Goal: Task Accomplishment & Management: Manage account settings

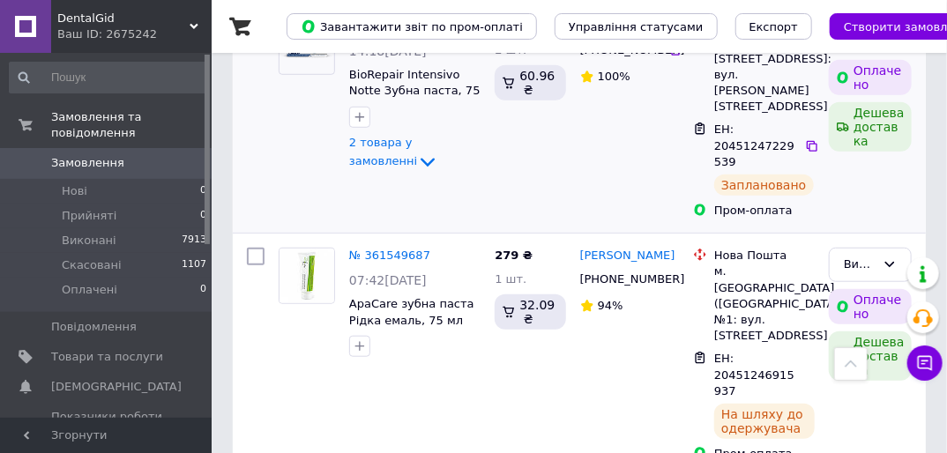
scroll to position [71, 0]
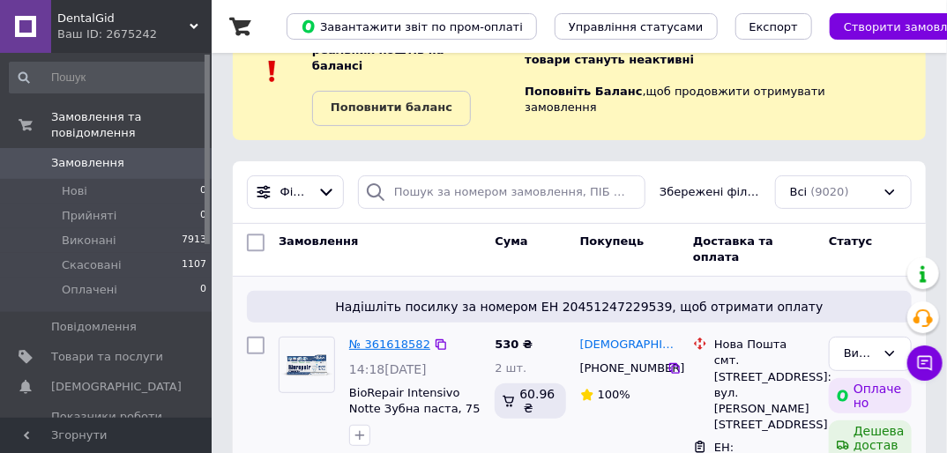
click at [388, 338] on link "№ 361618582" at bounding box center [389, 344] width 81 height 13
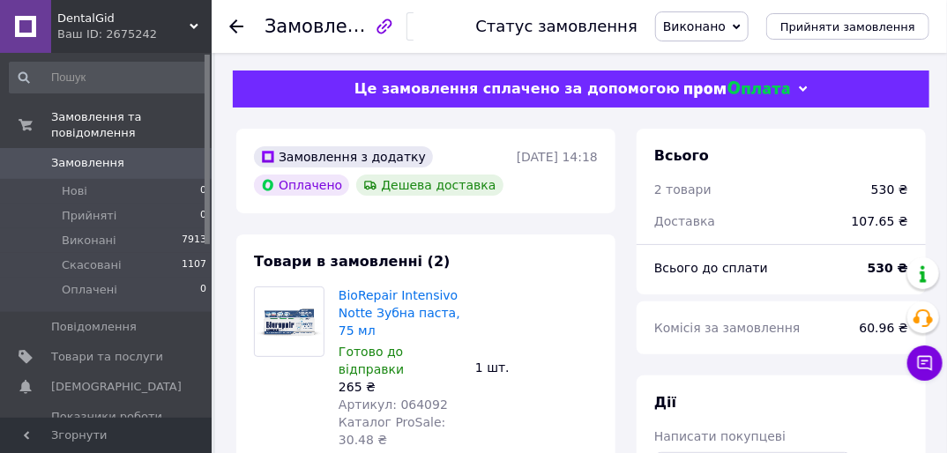
click at [232, 24] on use at bounding box center [236, 26] width 14 height 14
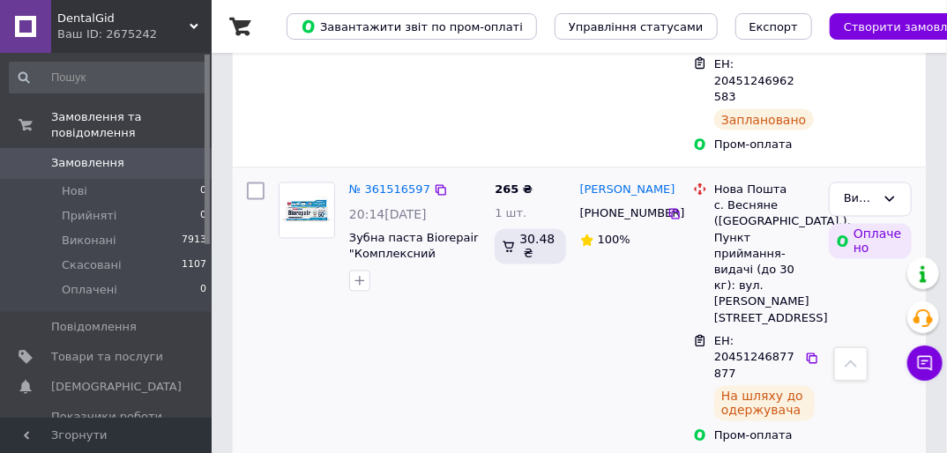
scroll to position [987, 0]
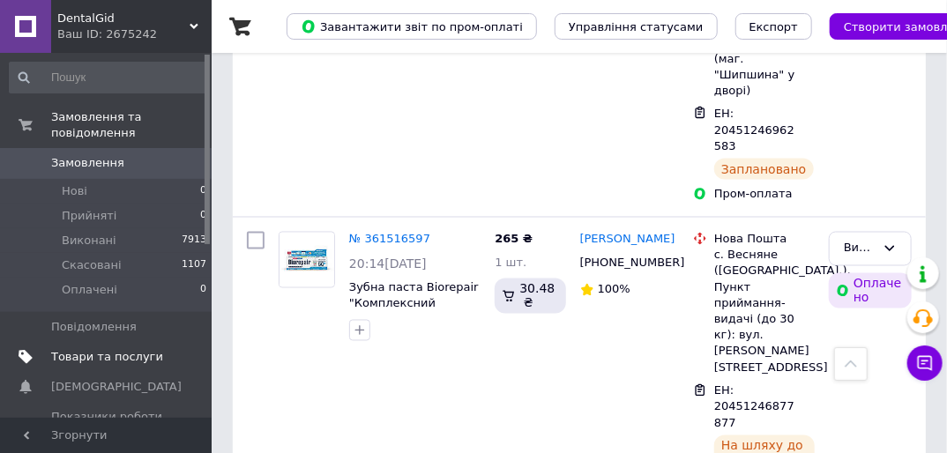
click at [101, 349] on span "Товари та послуги" at bounding box center [107, 357] width 112 height 16
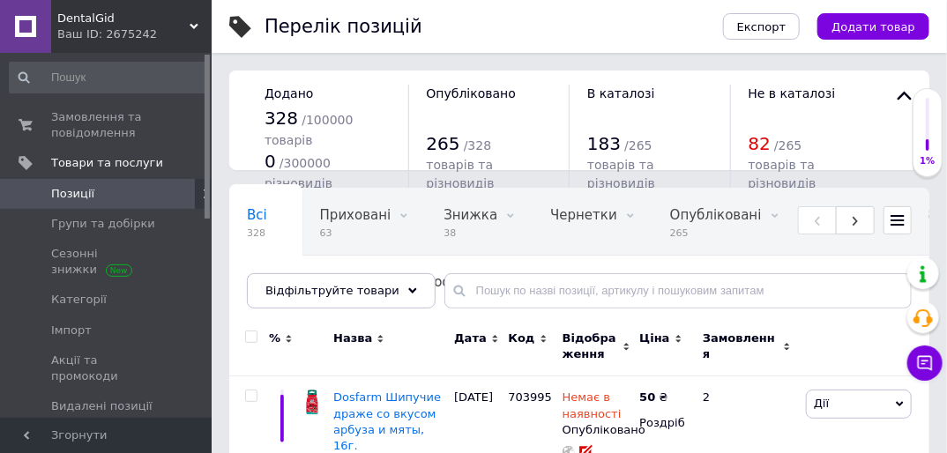
scroll to position [141, 0]
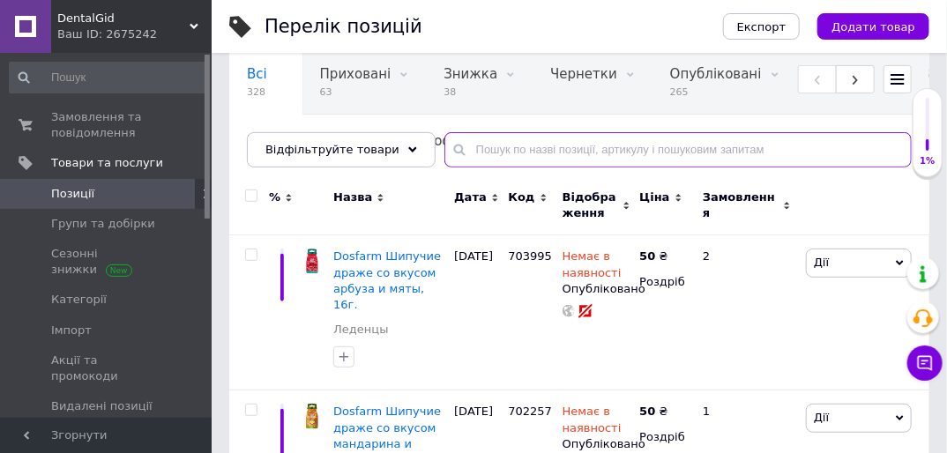
click at [490, 151] on input "text" at bounding box center [677, 149] width 467 height 35
click at [459, 150] on input "text" at bounding box center [677, 149] width 467 height 35
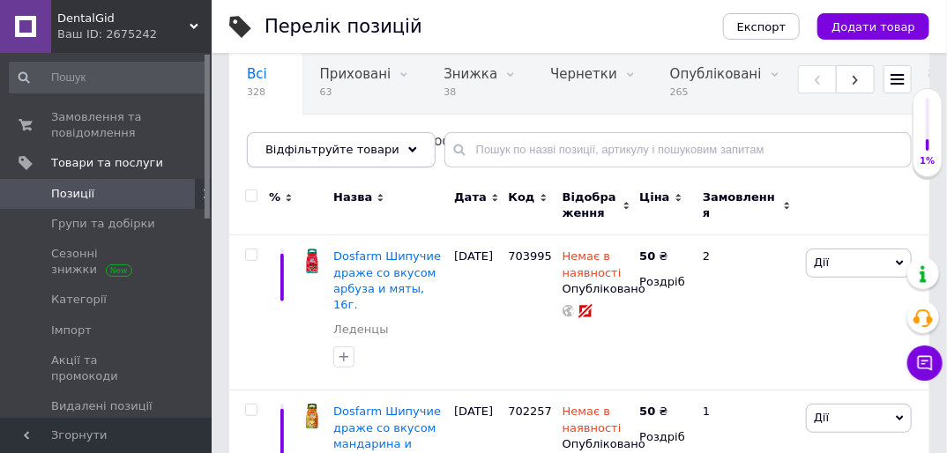
click at [408, 150] on icon at bounding box center [412, 149] width 9 height 9
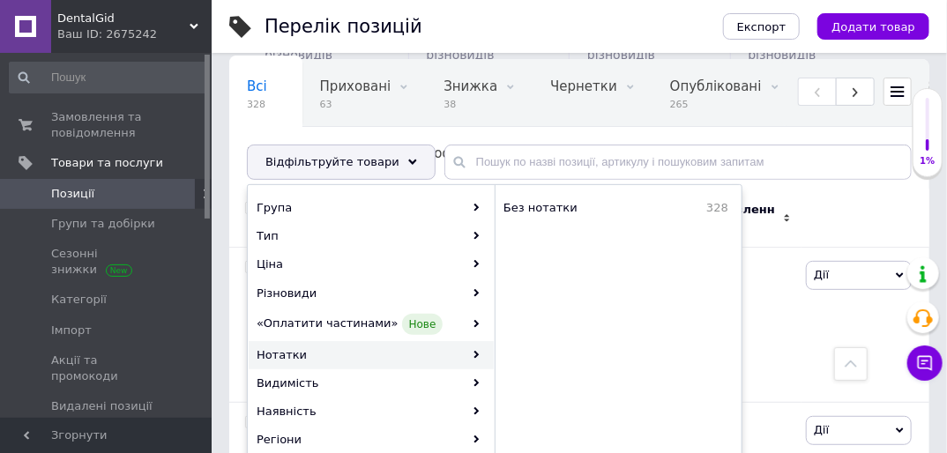
scroll to position [0, 0]
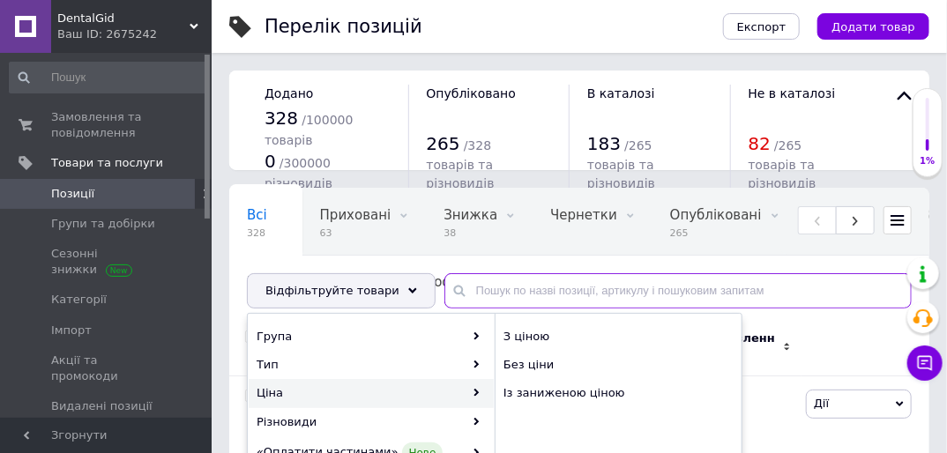
click at [469, 294] on input "text" at bounding box center [677, 290] width 467 height 35
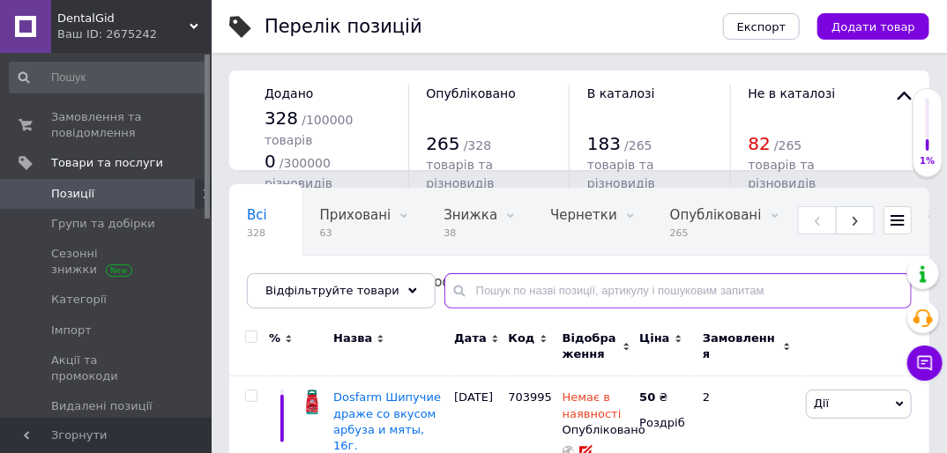
click at [446, 286] on input "text" at bounding box center [677, 290] width 467 height 35
click at [475, 300] on input "text" at bounding box center [677, 290] width 467 height 35
click at [478, 294] on input "text" at bounding box center [677, 290] width 467 height 35
click at [501, 296] on input "text" at bounding box center [677, 290] width 467 height 35
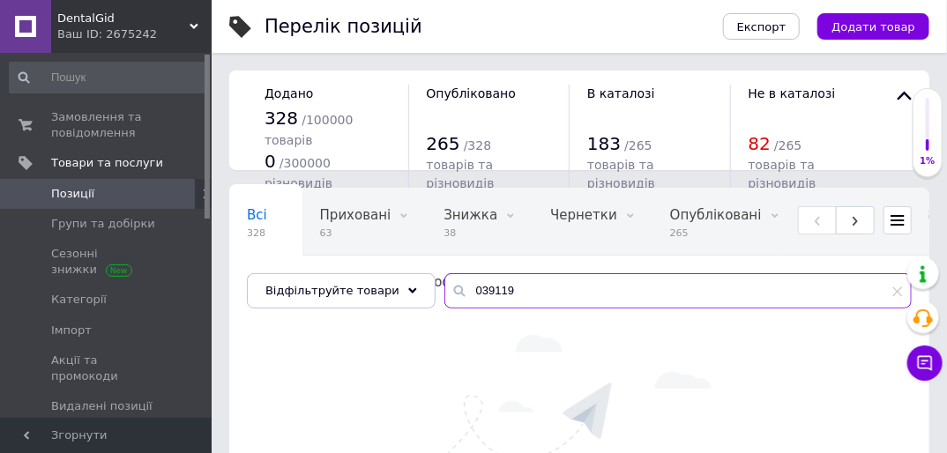
click at [506, 296] on input "039119" at bounding box center [677, 290] width 467 height 35
type input "0"
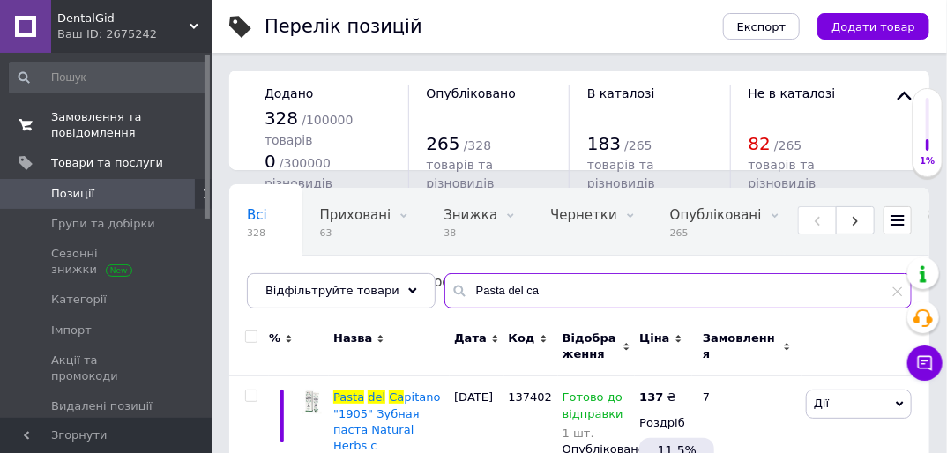
type input "Pasta del ca"
click at [83, 118] on span "Замовлення та повідомлення" at bounding box center [107, 125] width 112 height 32
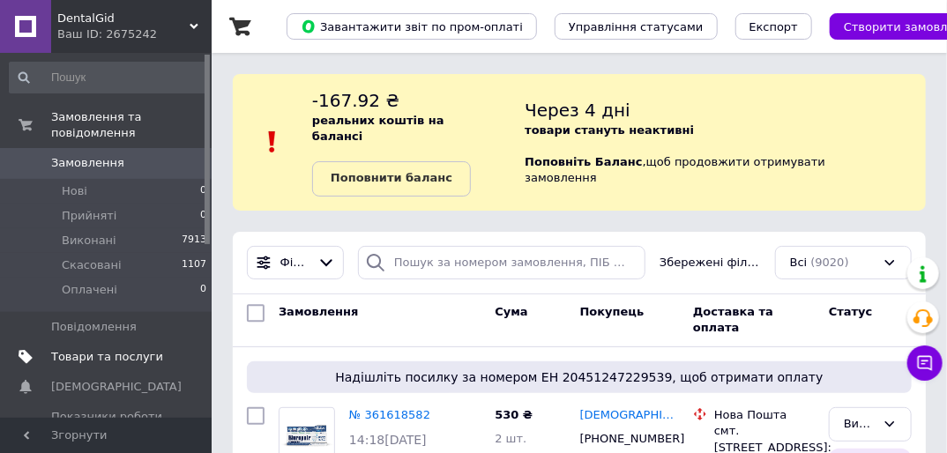
click at [78, 349] on span "Товари та послуги" at bounding box center [107, 357] width 112 height 16
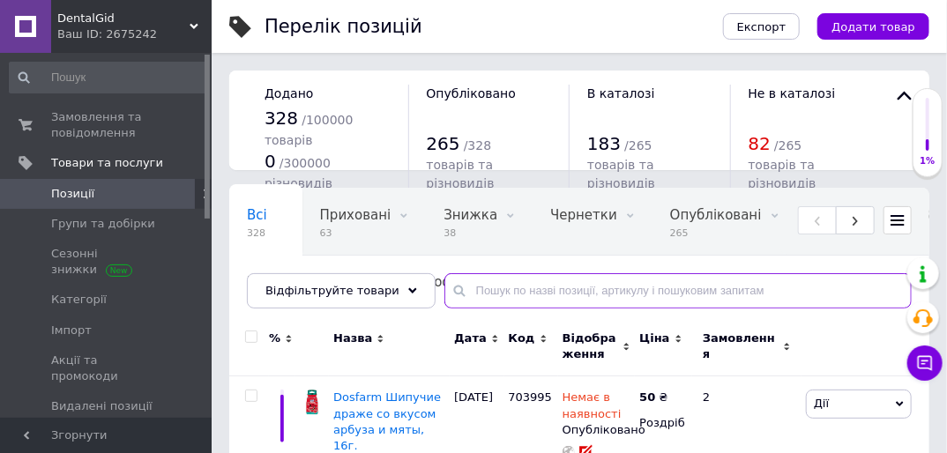
click at [451, 290] on input "text" at bounding box center [677, 290] width 467 height 35
click at [458, 289] on input "text" at bounding box center [677, 290] width 467 height 35
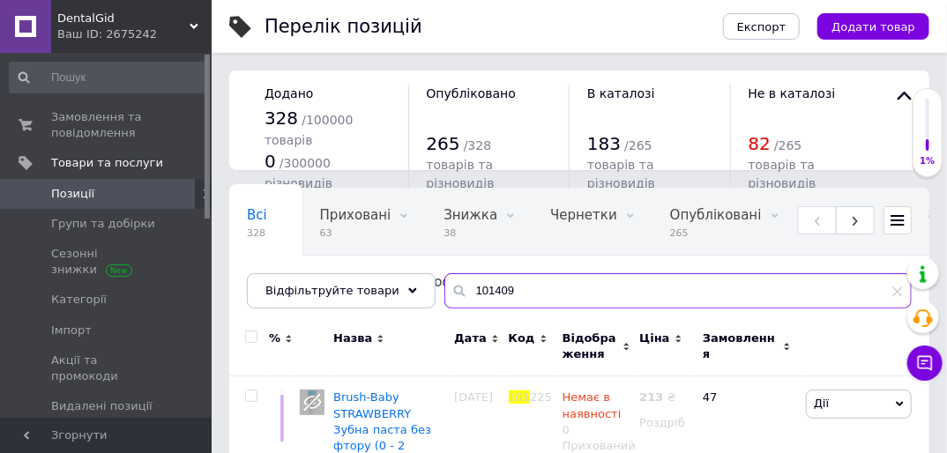
type input "101409"
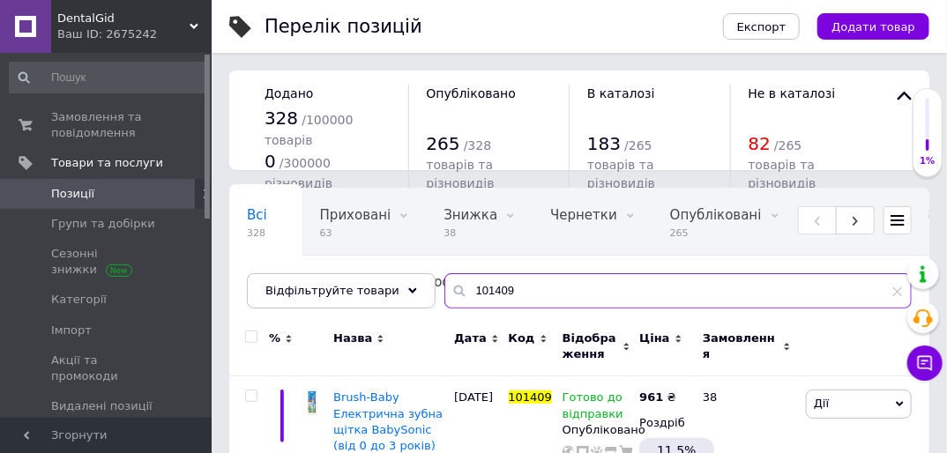
scroll to position [186, 0]
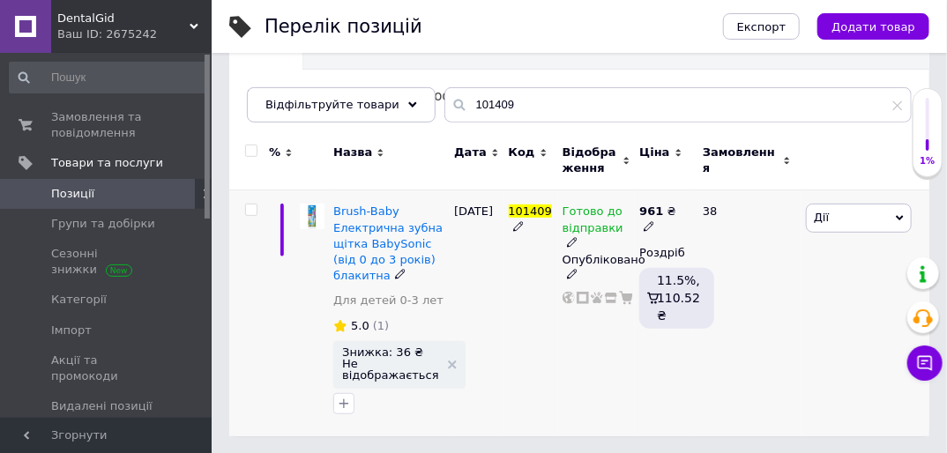
click at [895, 219] on span "Дії" at bounding box center [859, 218] width 106 height 28
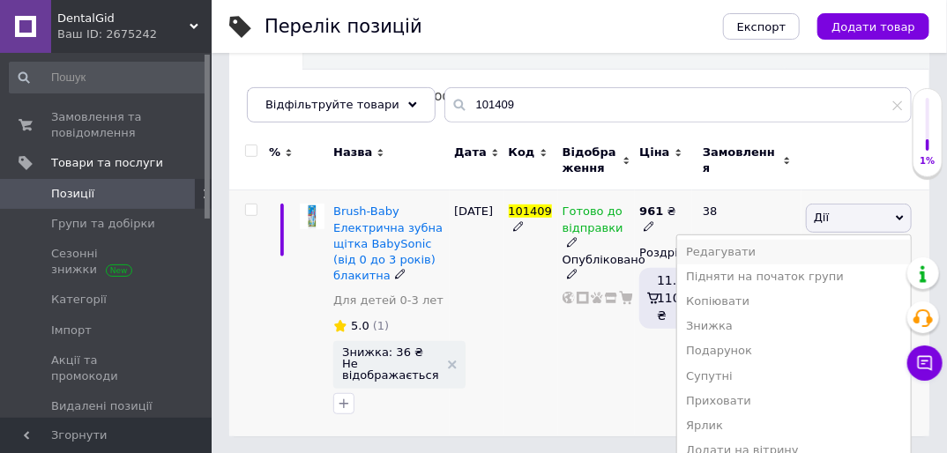
click at [771, 250] on li "Редагувати" at bounding box center [794, 252] width 234 height 25
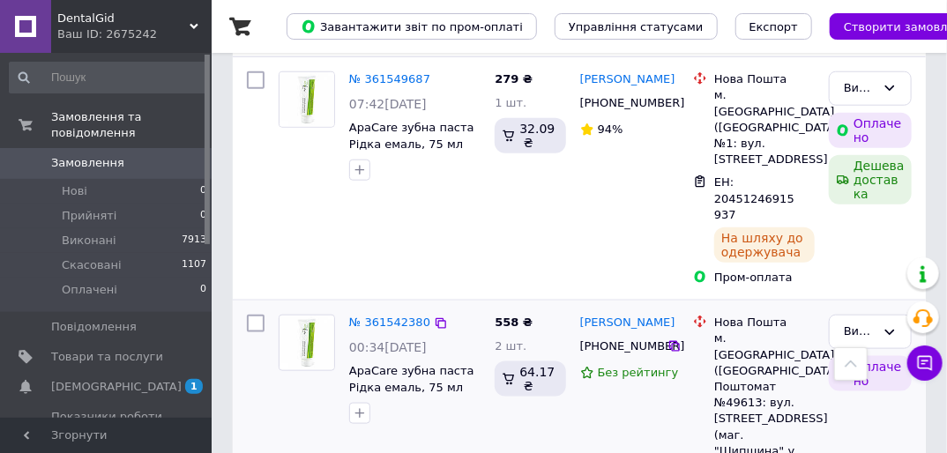
scroll to position [776, 0]
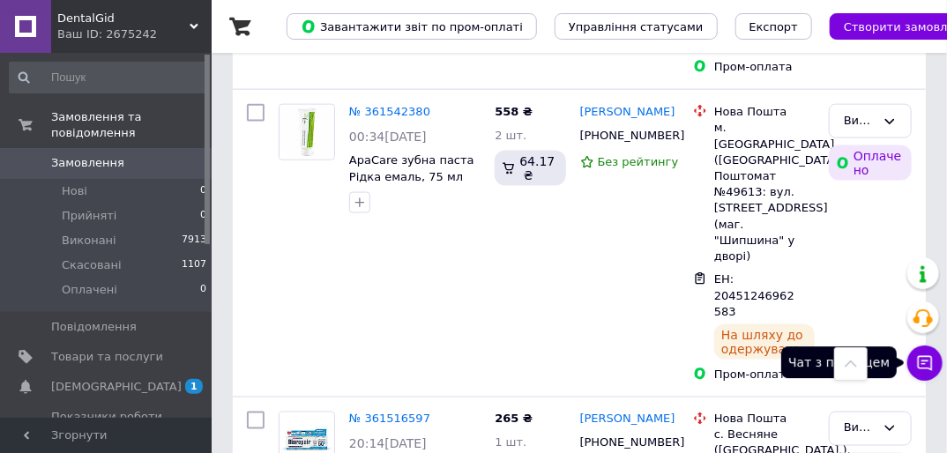
click at [926, 363] on icon at bounding box center [925, 363] width 18 height 18
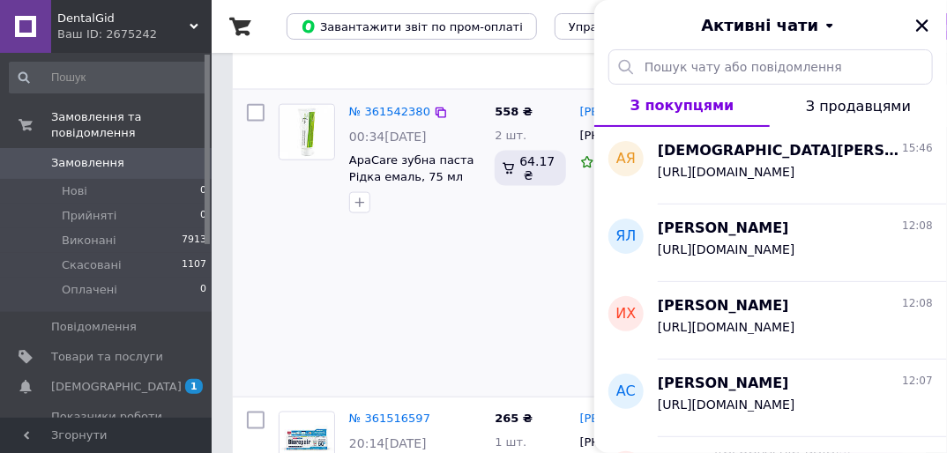
click at [445, 205] on div "№ 361542380 00:34[DATE] ApaCare зубна паста Рідка емаль, 75 мл" at bounding box center [380, 243] width 216 height 293
click at [926, 22] on icon "Закрити" at bounding box center [922, 26] width 16 height 16
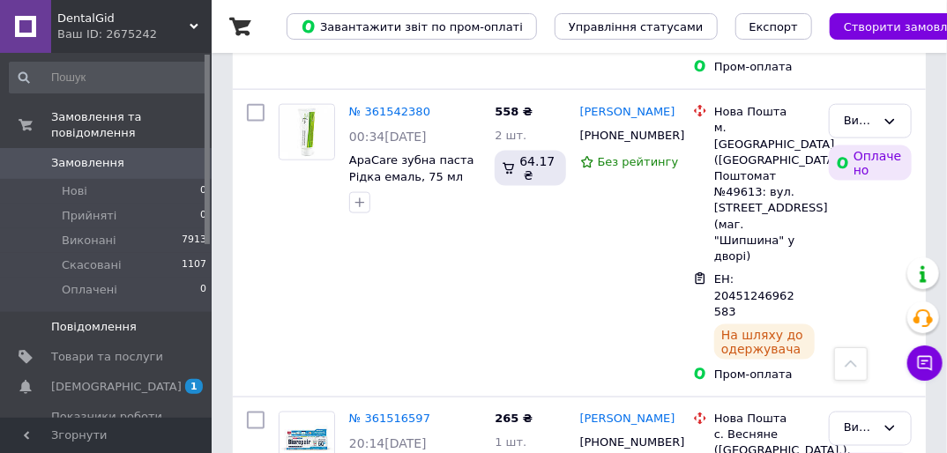
click at [113, 319] on span "Повідомлення" at bounding box center [94, 327] width 86 height 16
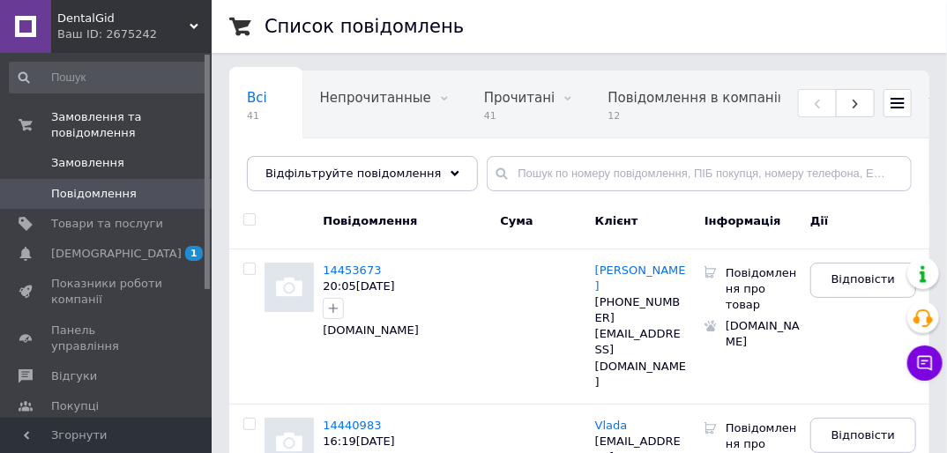
click at [70, 155] on span "Замовлення" at bounding box center [87, 163] width 73 height 16
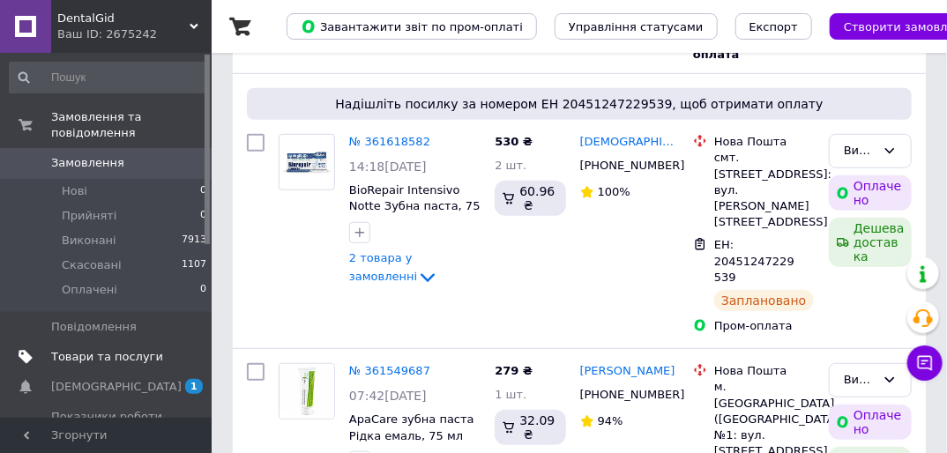
scroll to position [282, 0]
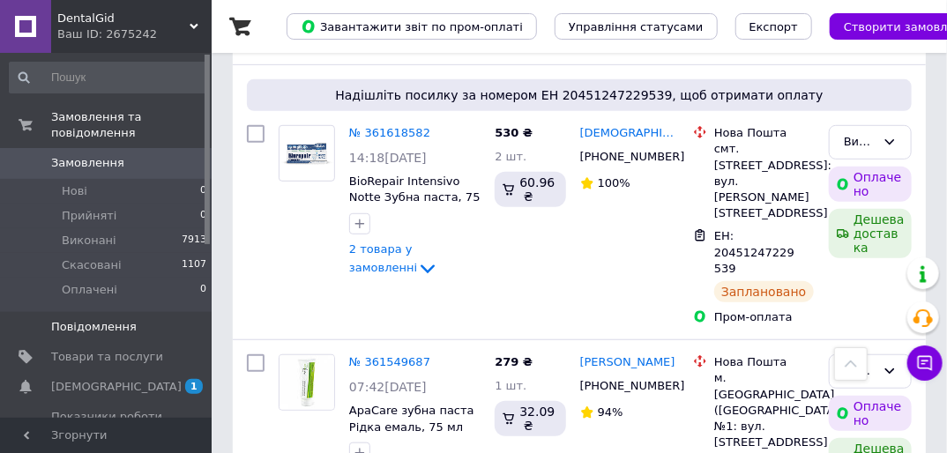
click at [89, 319] on span "Повідомлення" at bounding box center [94, 327] width 86 height 16
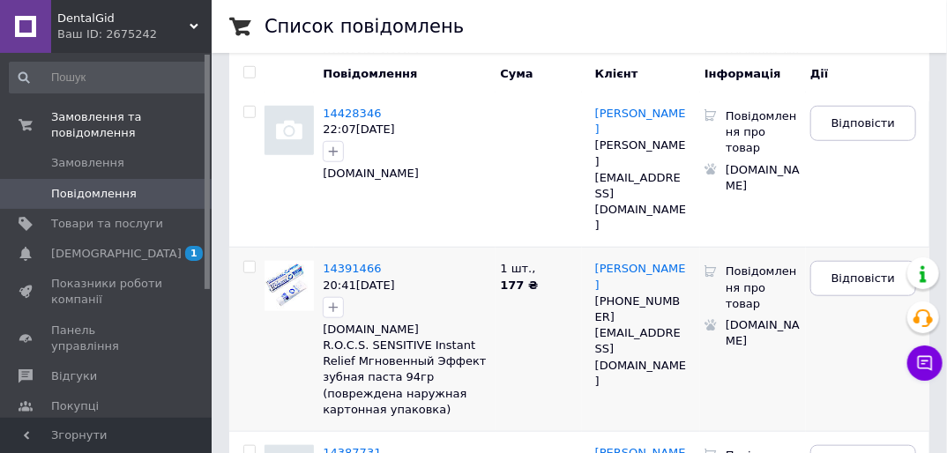
scroll to position [423, 0]
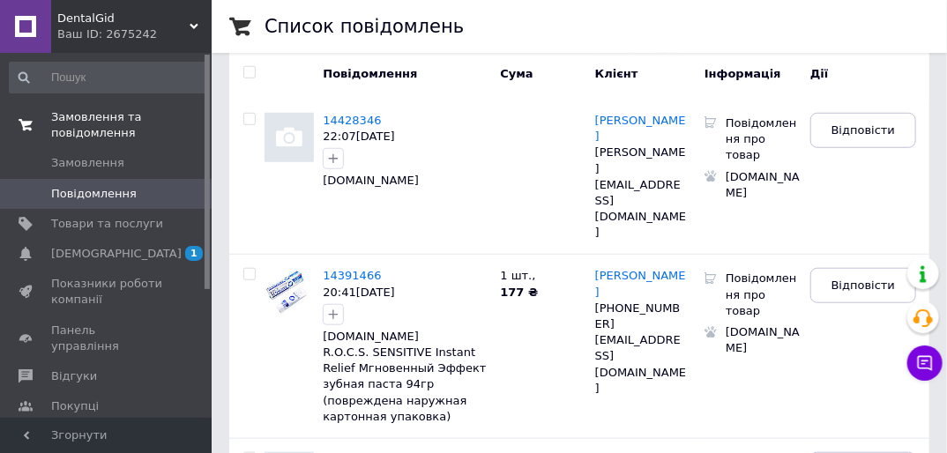
click at [100, 113] on span "Замовлення та повідомлення" at bounding box center [131, 125] width 160 height 32
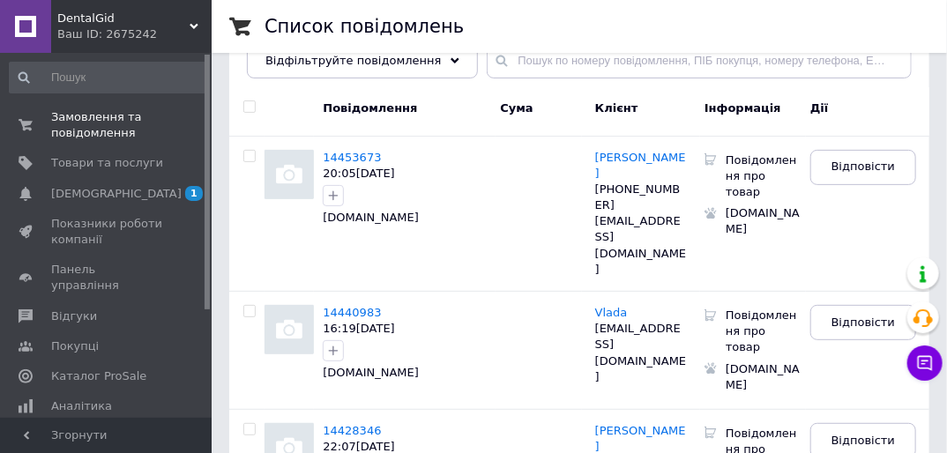
scroll to position [0, 0]
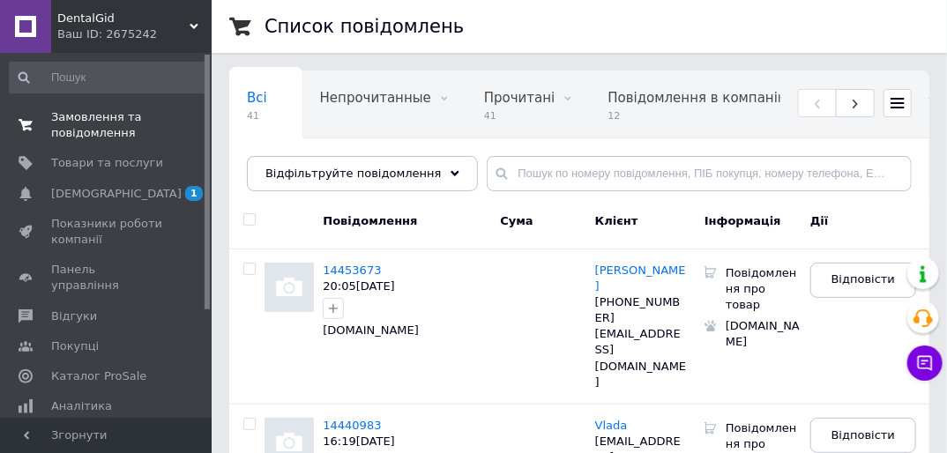
click at [113, 114] on span "Замовлення та повідомлення" at bounding box center [107, 125] width 112 height 32
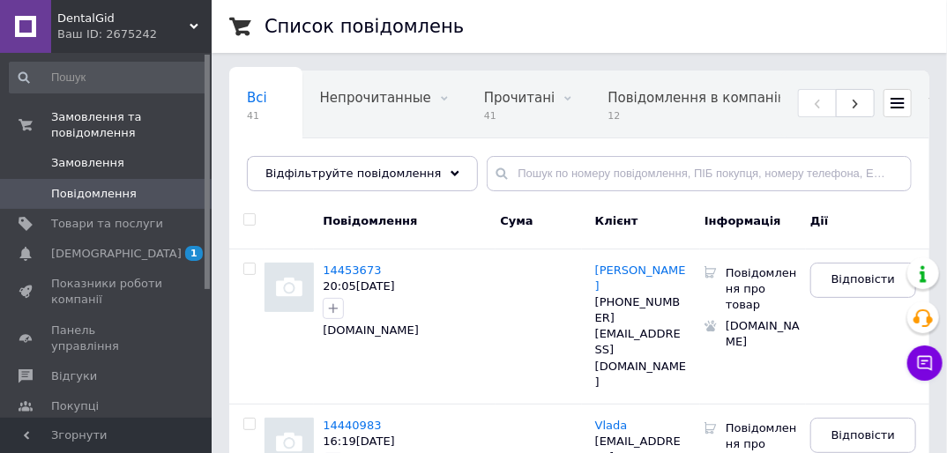
click at [82, 155] on span "Замовлення" at bounding box center [87, 163] width 73 height 16
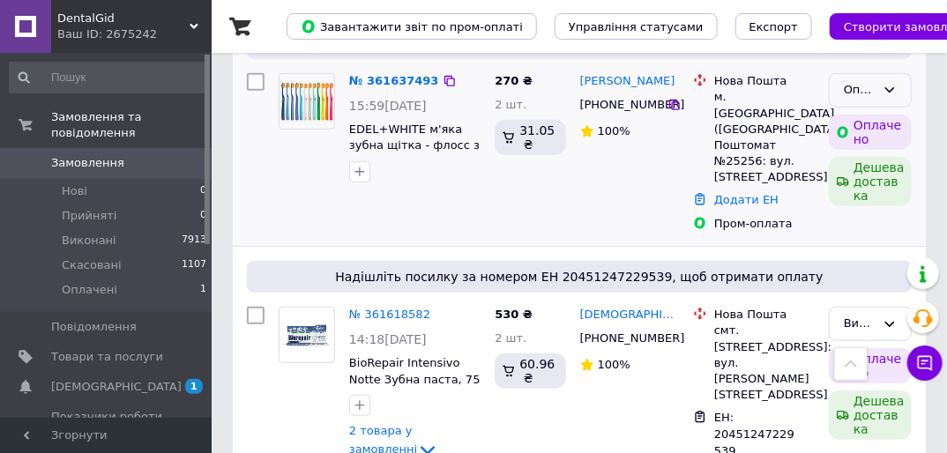
scroll to position [212, 0]
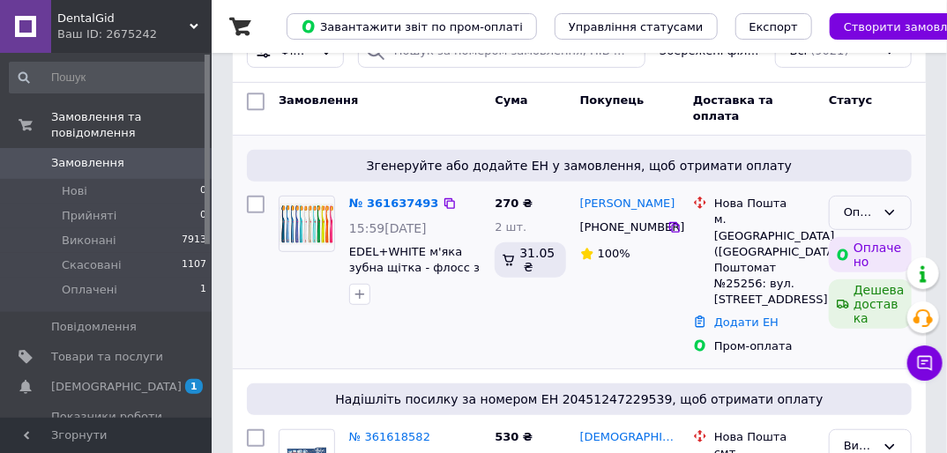
click at [892, 205] on icon at bounding box center [890, 212] width 14 height 14
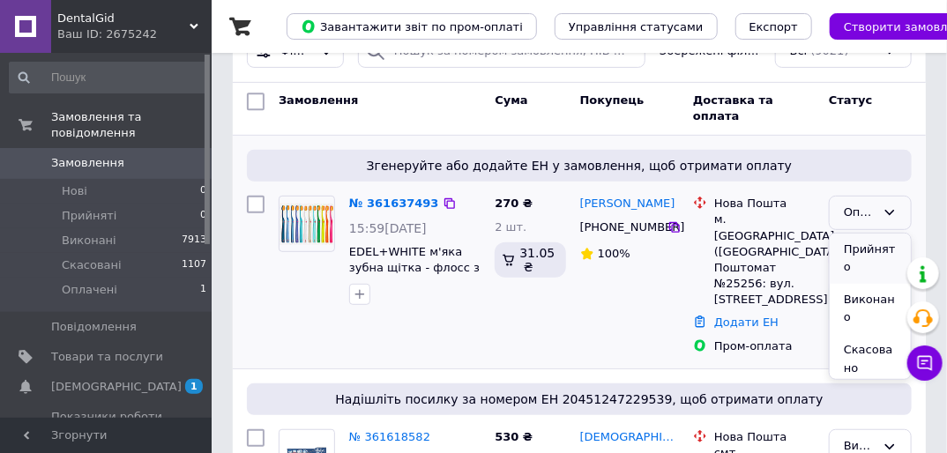
click at [864, 234] on li "Прийнято" at bounding box center [870, 259] width 81 height 50
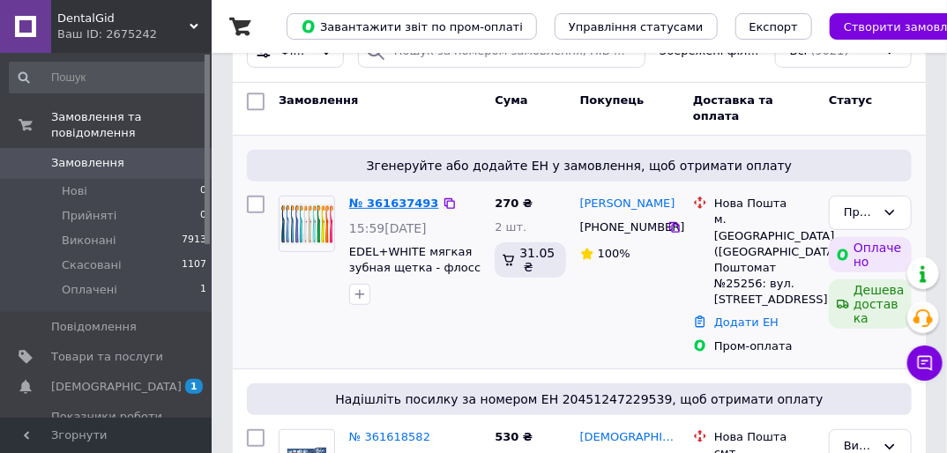
click at [390, 197] on link "№ 361637493" at bounding box center [394, 203] width 90 height 13
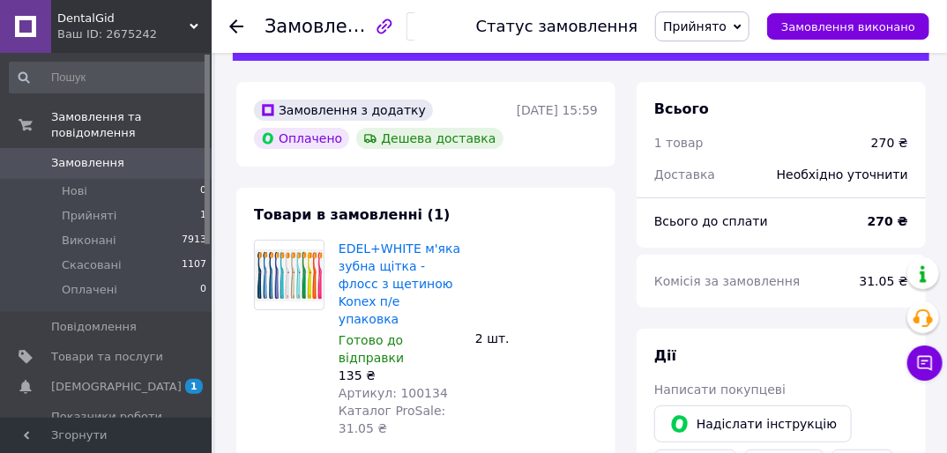
scroll to position [71, 0]
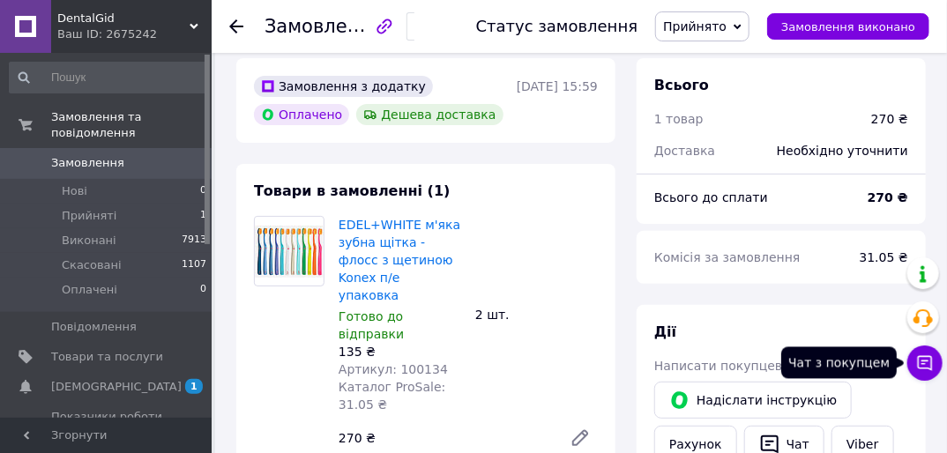
click at [926, 369] on icon at bounding box center [925, 363] width 18 height 18
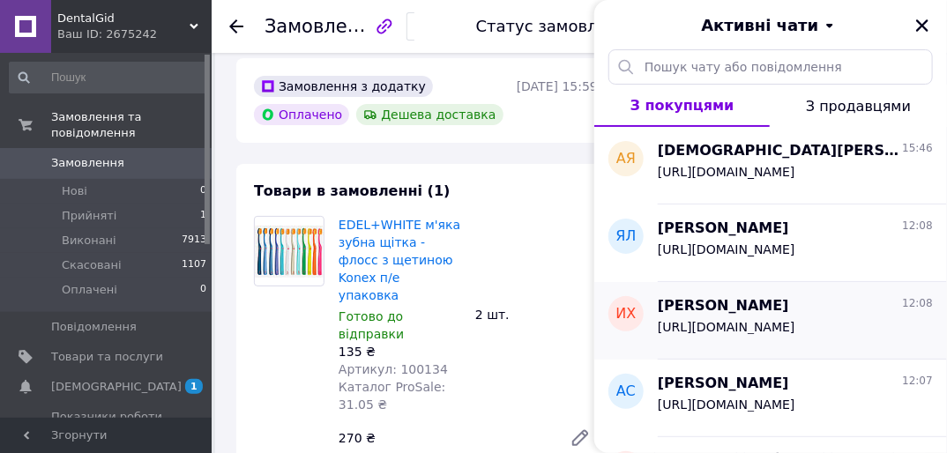
click at [727, 323] on span "[URL][DOMAIN_NAME]" at bounding box center [727, 327] width 138 height 14
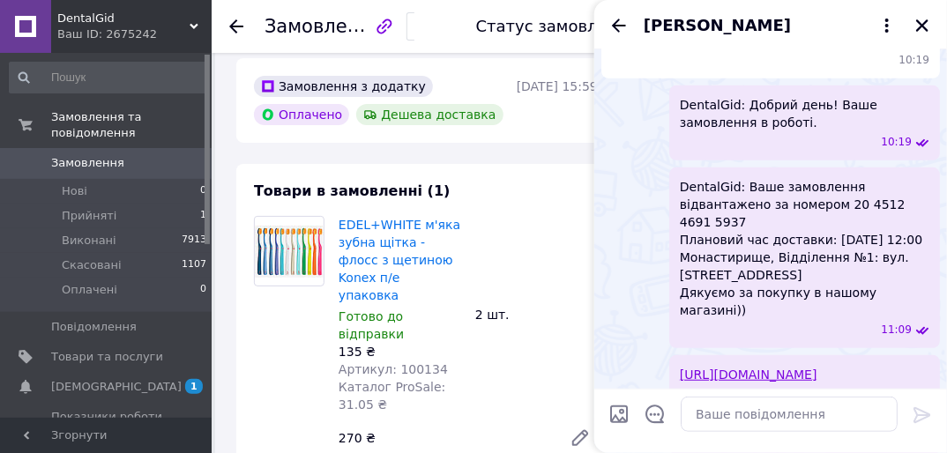
scroll to position [191, 0]
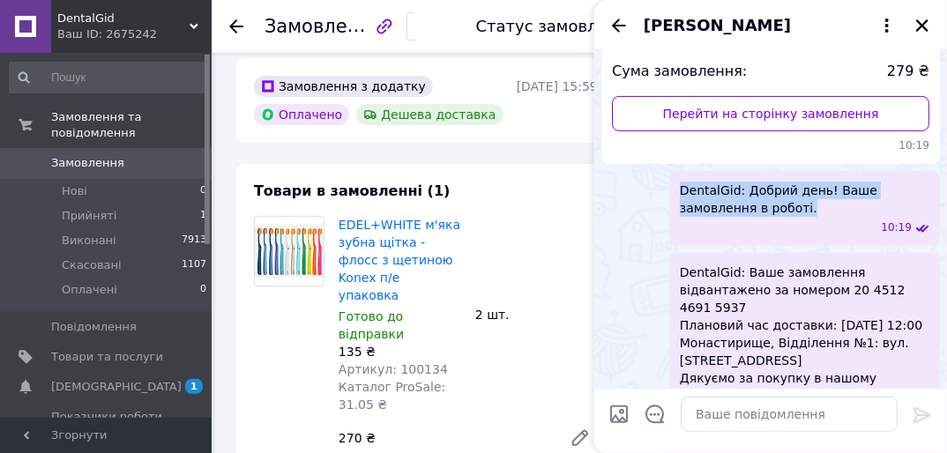
drag, startPoint x: 678, startPoint y: 181, endPoint x: 737, endPoint y: 209, distance: 65.5
click at [737, 209] on div "DentalGid: Добрий день! Ваше замовлення в роботі. 10:19" at bounding box center [804, 208] width 271 height 75
copy span "DentalGid: Добрий день! Ваше замовлення в роботі."
drag, startPoint x: 921, startPoint y: 25, endPoint x: 912, endPoint y: 35, distance: 14.4
click at [921, 26] on icon "Закрити" at bounding box center [922, 25] width 12 height 12
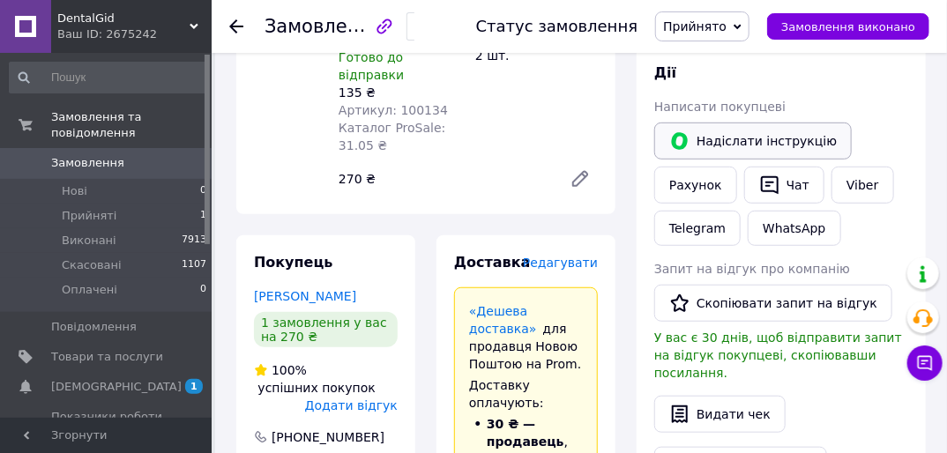
scroll to position [212, 0]
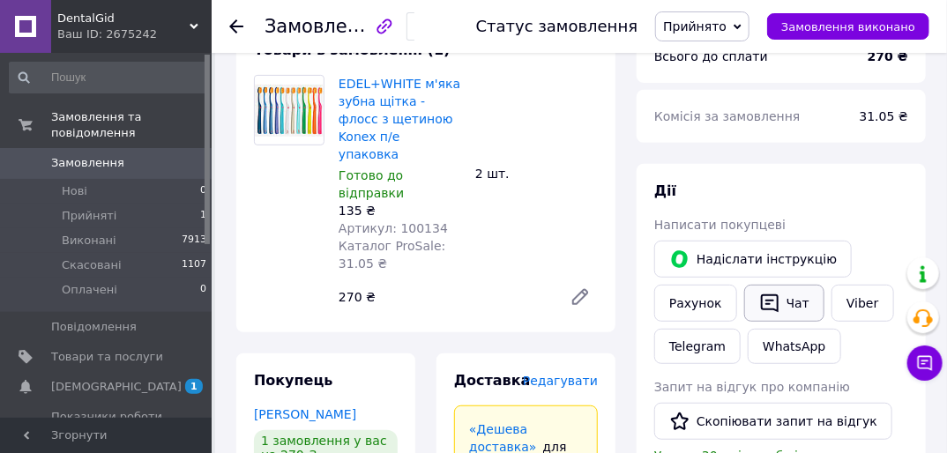
click at [783, 307] on button "Чат" at bounding box center [784, 303] width 80 height 37
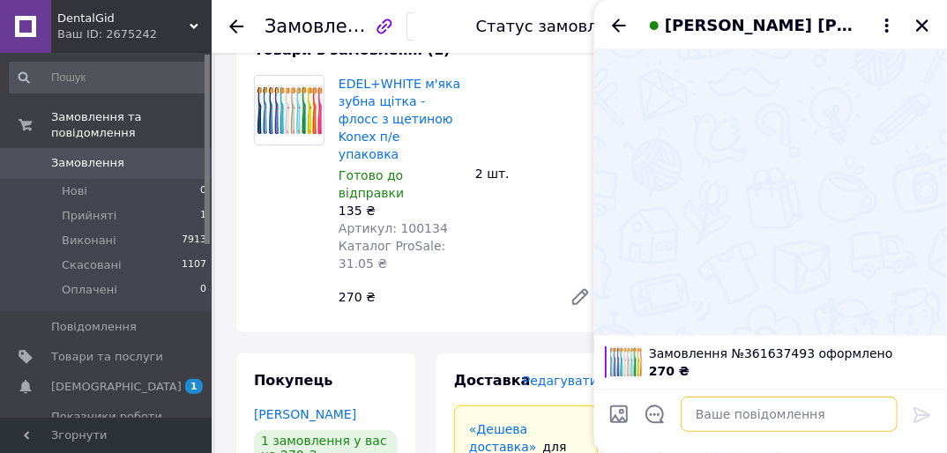
click at [731, 410] on textarea at bounding box center [789, 414] width 217 height 35
paste textarea "DentalGid: Добрий день! Ваше замовлення в роботі."
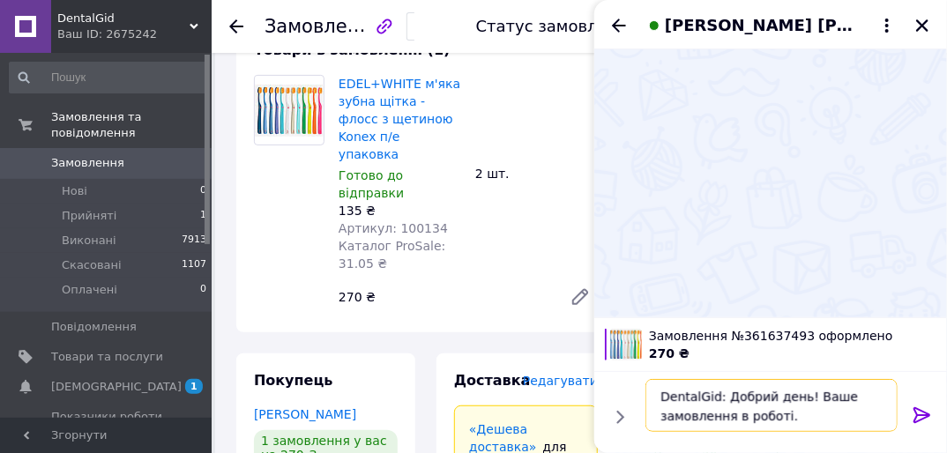
type textarea "DentalGid: Добрий день! Ваше замовлення в роботі."
click at [922, 411] on icon at bounding box center [921, 415] width 17 height 16
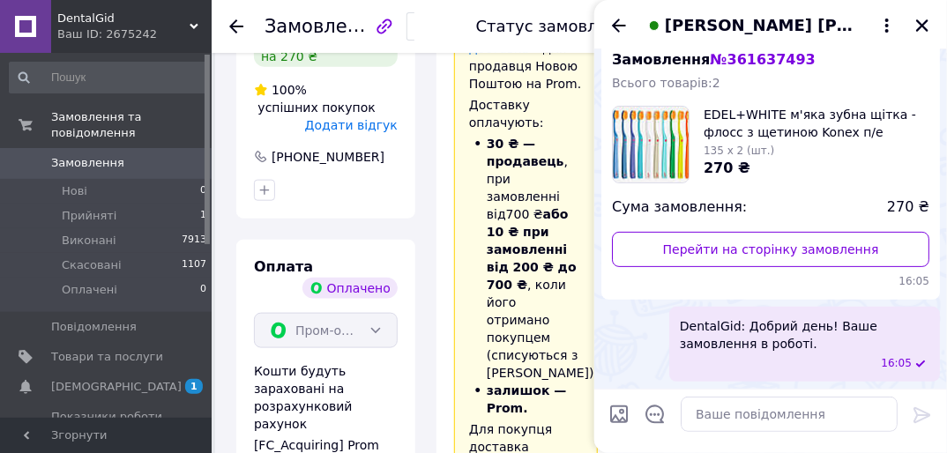
scroll to position [635, 0]
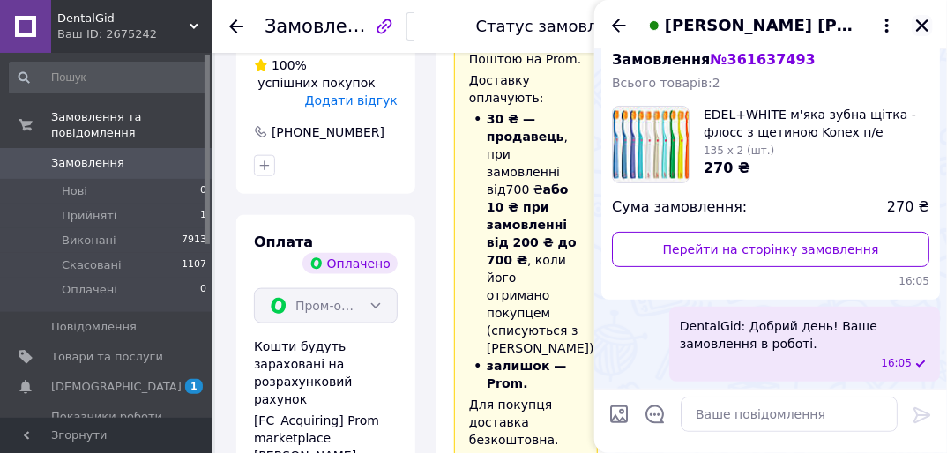
click at [923, 28] on icon "Закрити" at bounding box center [922, 26] width 16 height 16
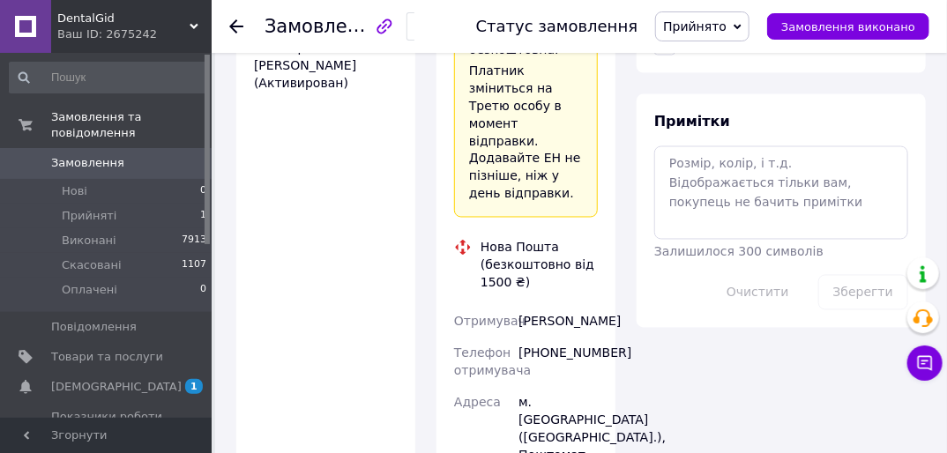
scroll to position [1058, 0]
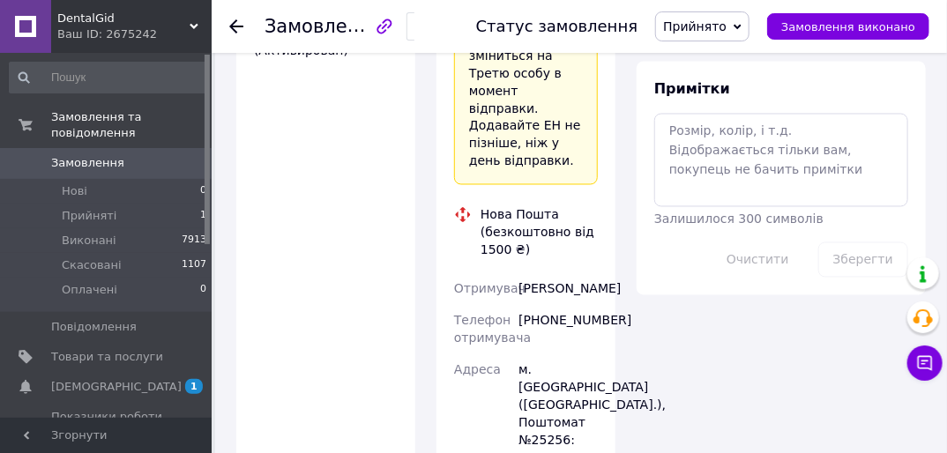
drag, startPoint x: 518, startPoint y: 152, endPoint x: 604, endPoint y: 189, distance: 94.0
click at [604, 189] on div "Доставка Редагувати «Дешева доставка»   для продавця Новою Поштою на Prom. Дост…" at bounding box center [525, 158] width 179 height 1303
copy div "[PERSON_NAME]"
drag, startPoint x: 540, startPoint y: 216, endPoint x: 625, endPoint y: 218, distance: 85.5
click at [625, 218] on div "Доставка Редагувати «Дешева доставка»   для продавця Новою Поштою на Prom. Дост…" at bounding box center [526, 158] width 200 height 1303
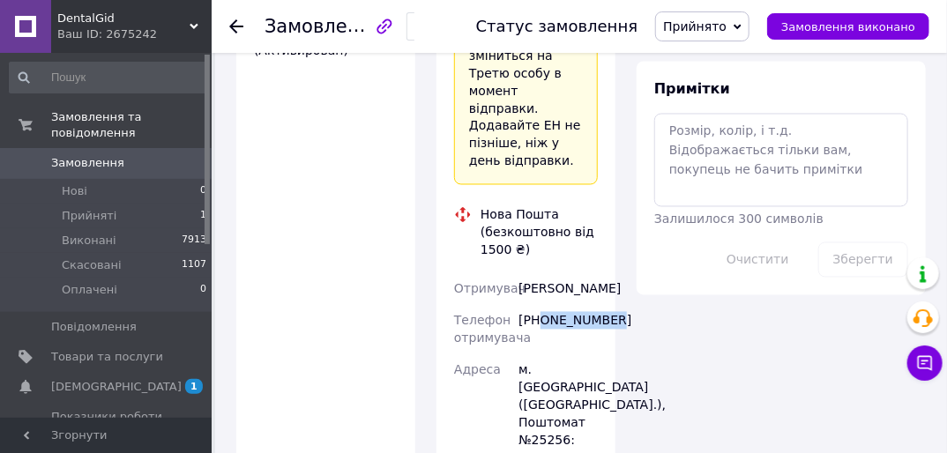
copy div "0664759569"
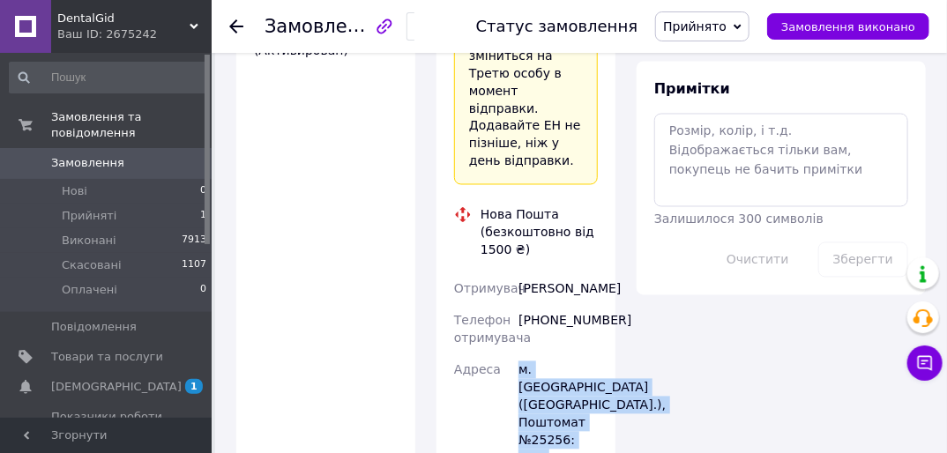
drag, startPoint x: 514, startPoint y: 258, endPoint x: 600, endPoint y: 374, distance: 143.7
click at [600, 374] on div "Отримувач Болотський Павло Телефон отримувача +380664759569 Адреса м. Київ (Киї…" at bounding box center [526, 447] width 151 height 349
drag, startPoint x: 600, startPoint y: 374, endPoint x: 550, endPoint y: 329, distance: 66.8
copy div "Адреса м. Київ (Київська обл.), Поштомат №25256: вул. Харківське шоссе, 182"
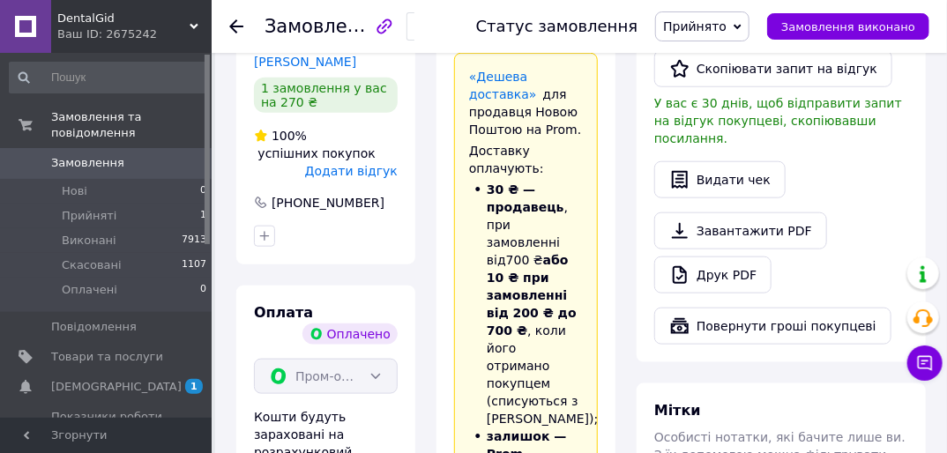
scroll to position [141, 0]
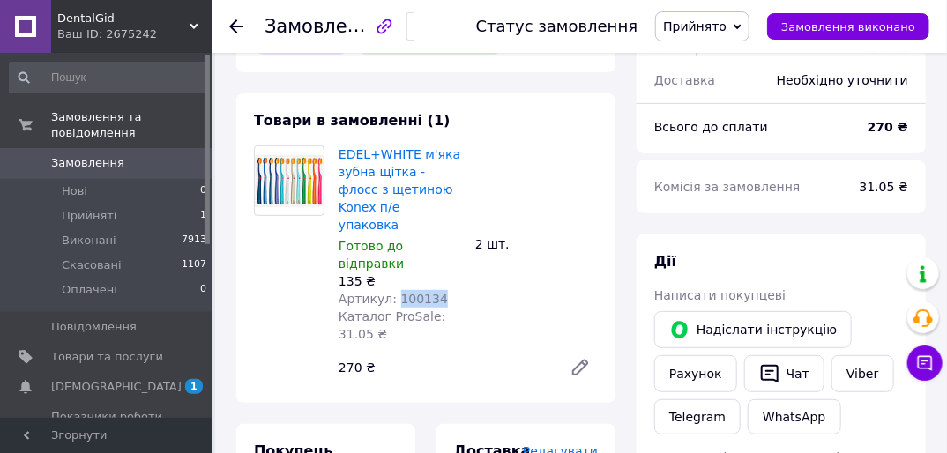
drag, startPoint x: 391, startPoint y: 260, endPoint x: 446, endPoint y: 258, distance: 54.7
click at [446, 290] on div "Артикул: 100134" at bounding box center [400, 299] width 123 height 18
drag, startPoint x: 446, startPoint y: 258, endPoint x: 420, endPoint y: 265, distance: 27.2
copy span "100134"
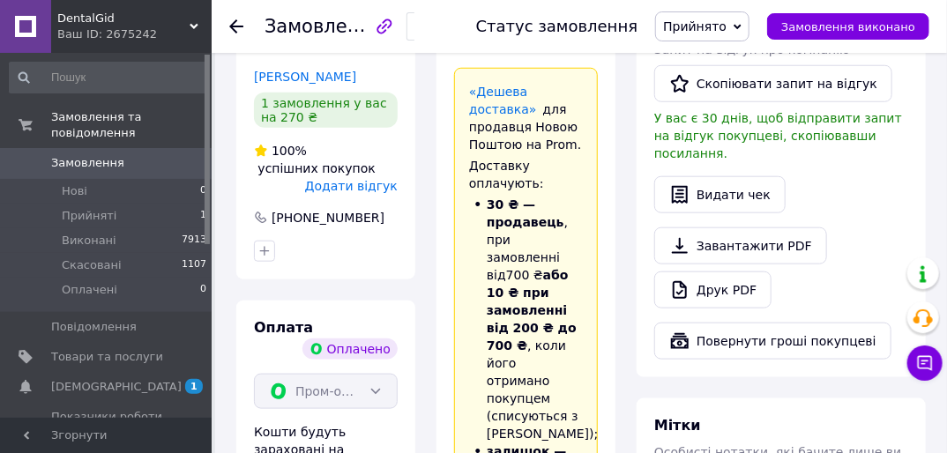
scroll to position [282, 0]
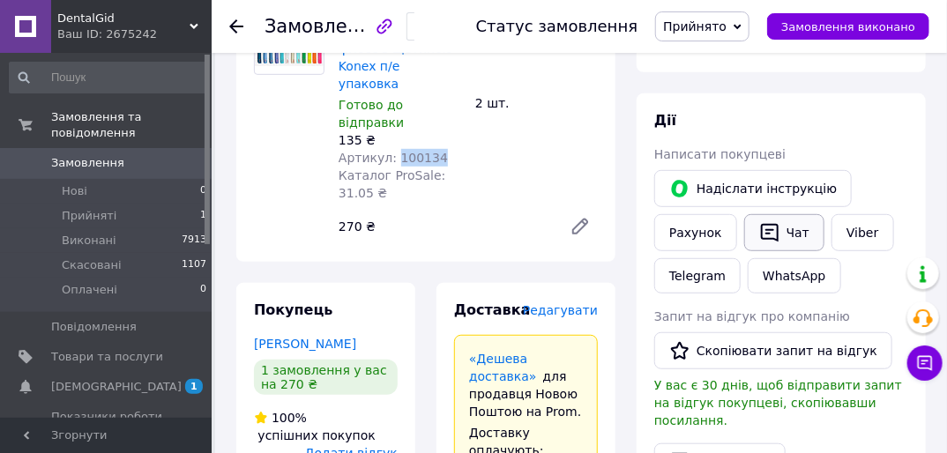
click at [794, 223] on button "Чат" at bounding box center [784, 232] width 80 height 37
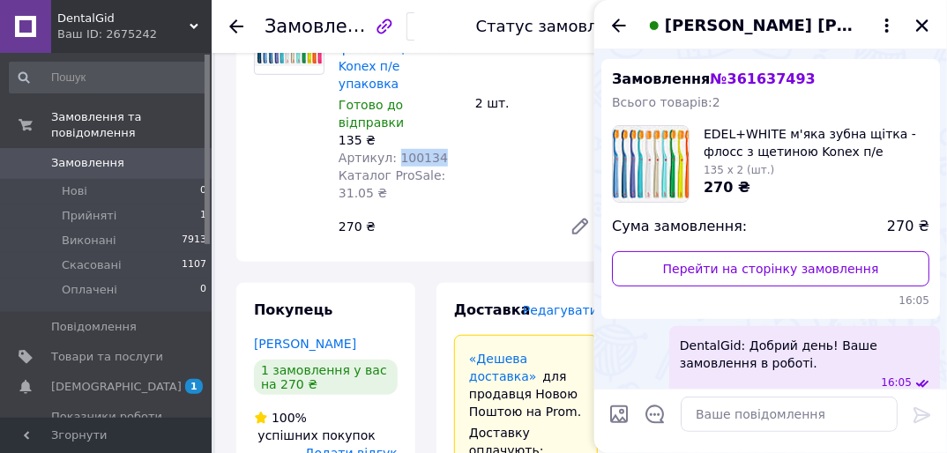
scroll to position [56, 0]
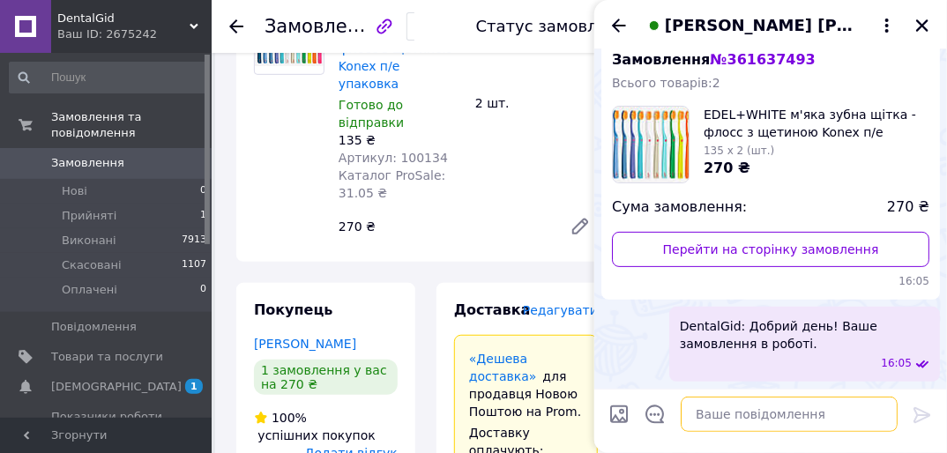
click at [765, 418] on textarea at bounding box center [789, 414] width 217 height 35
click at [731, 406] on textarea at bounding box center [789, 414] width 217 height 35
click at [712, 416] on textarea at bounding box center [789, 414] width 217 height 35
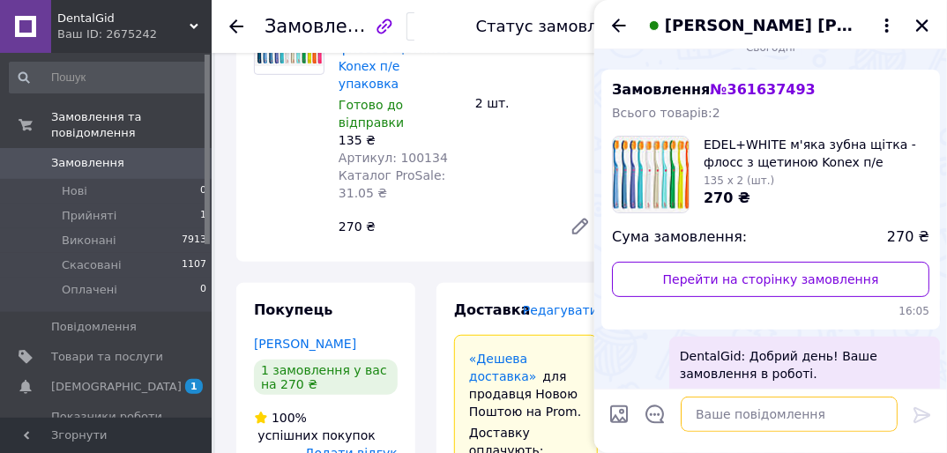
scroll to position [0, 0]
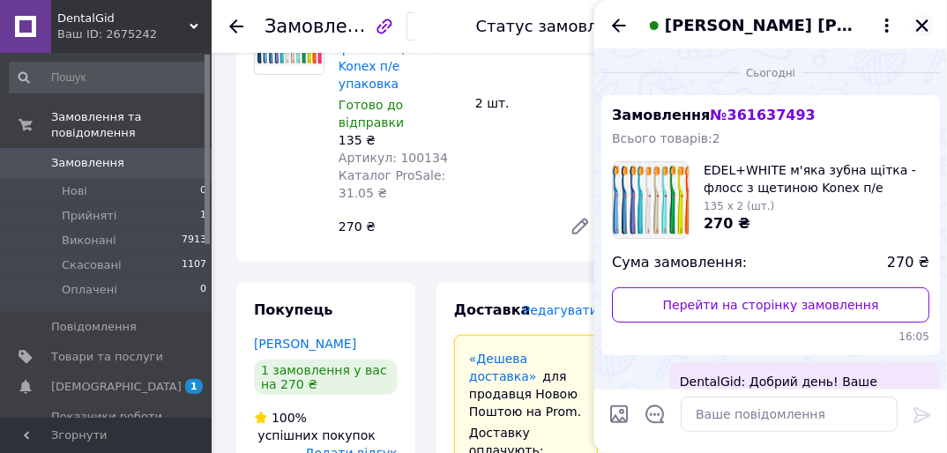
click at [922, 25] on icon "Закрити" at bounding box center [922, 25] width 12 height 12
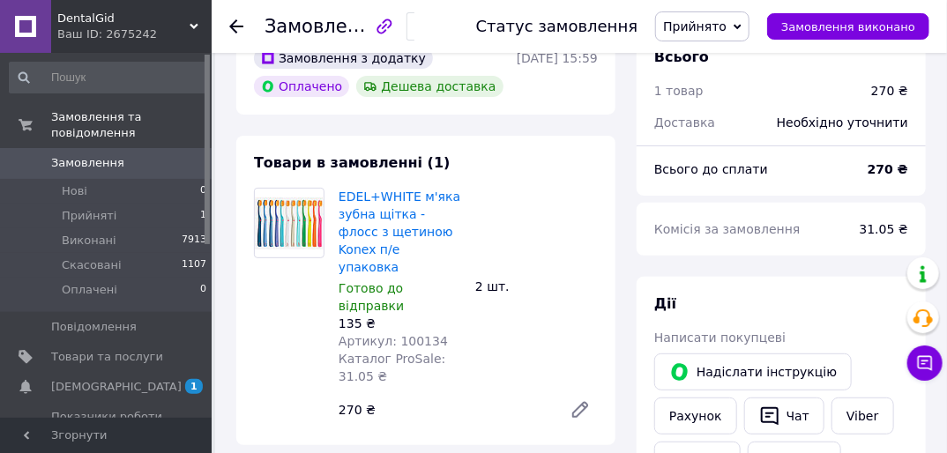
scroll to position [423, 0]
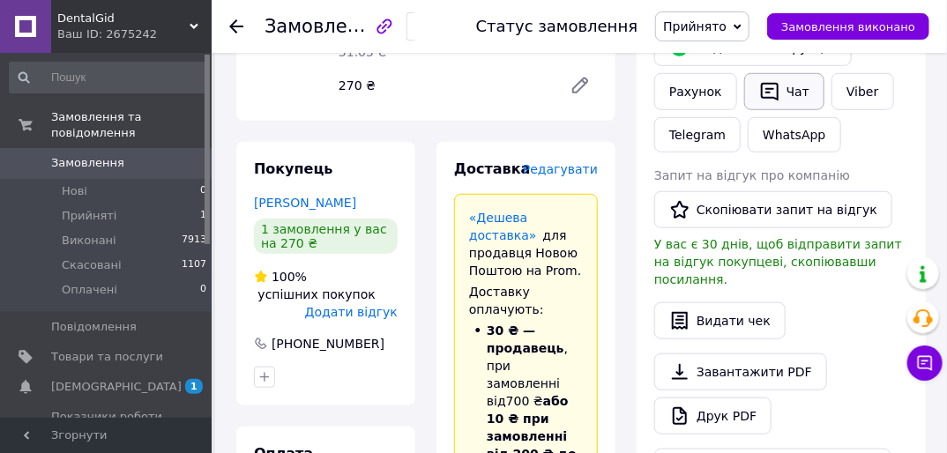
click at [763, 95] on icon "button" at bounding box center [769, 91] width 21 height 21
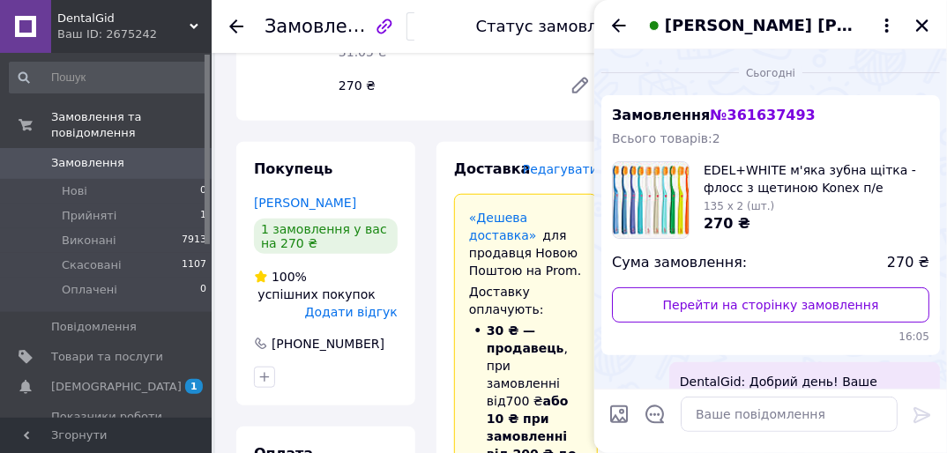
scroll to position [56, 0]
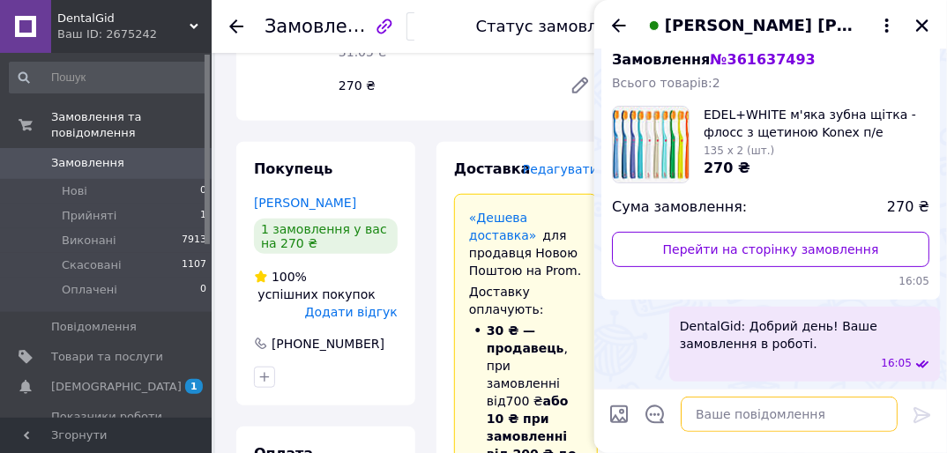
click at [758, 416] on textarea at bounding box center [789, 414] width 217 height 35
click at [755, 271] on div "Замовлення № 361637493 Всього товарів: 2 EDEL+WHITE м'яка зубна щітка - флосс з…" at bounding box center [770, 170] width 339 height 260
click at [920, 23] on icon "Закрити" at bounding box center [922, 25] width 12 height 12
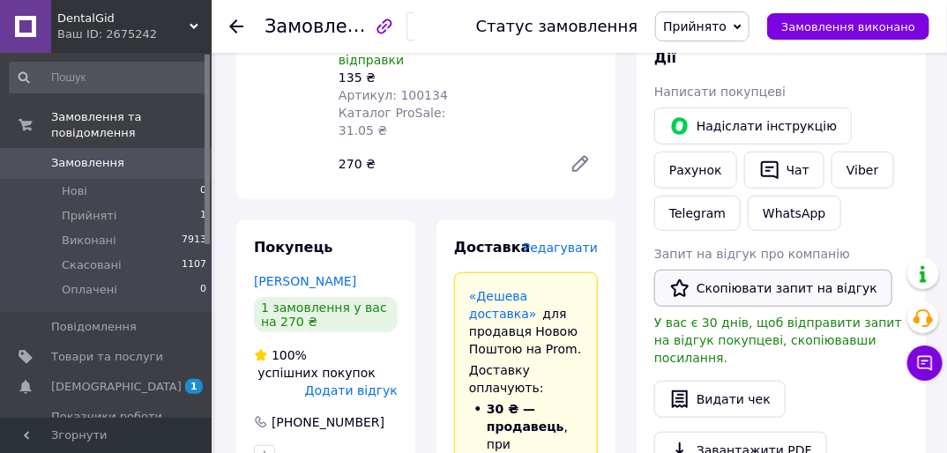
scroll to position [353, 0]
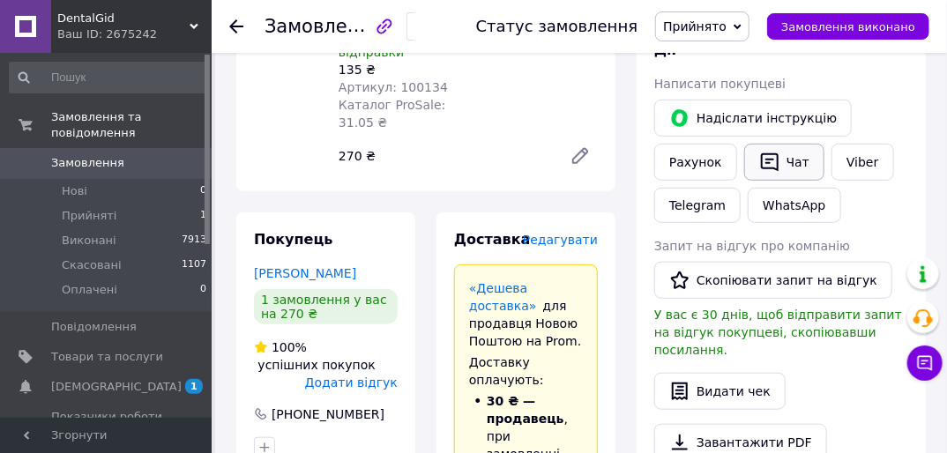
click at [788, 152] on button "Чат" at bounding box center [784, 162] width 80 height 37
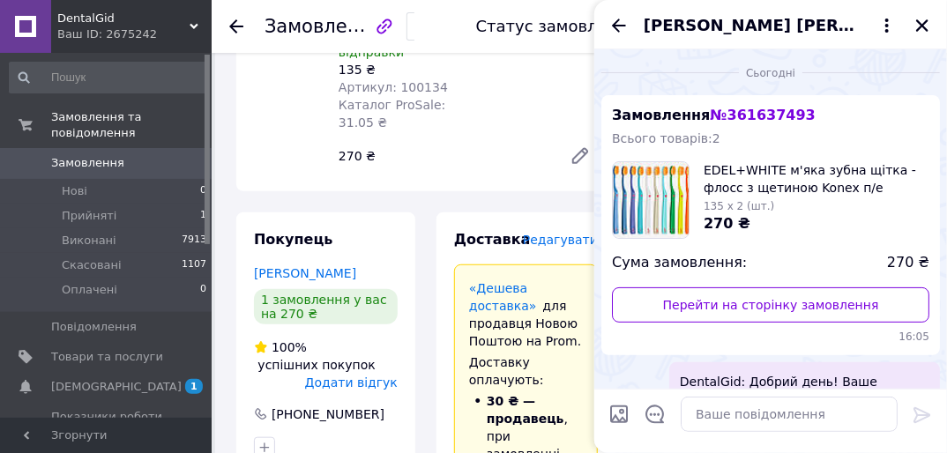
scroll to position [56, 0]
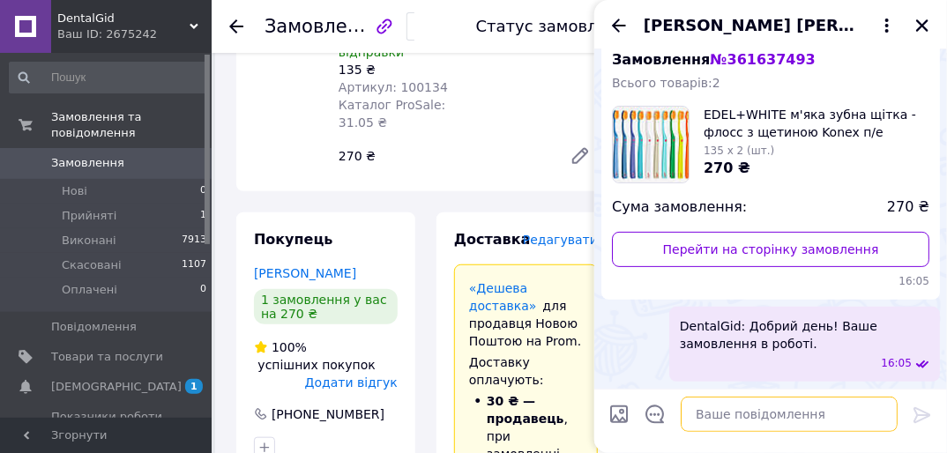
click at [756, 416] on textarea at bounding box center [789, 414] width 217 height 35
click at [764, 417] on textarea at bounding box center [789, 414] width 217 height 35
click at [928, 18] on icon "Закрити" at bounding box center [922, 26] width 16 height 16
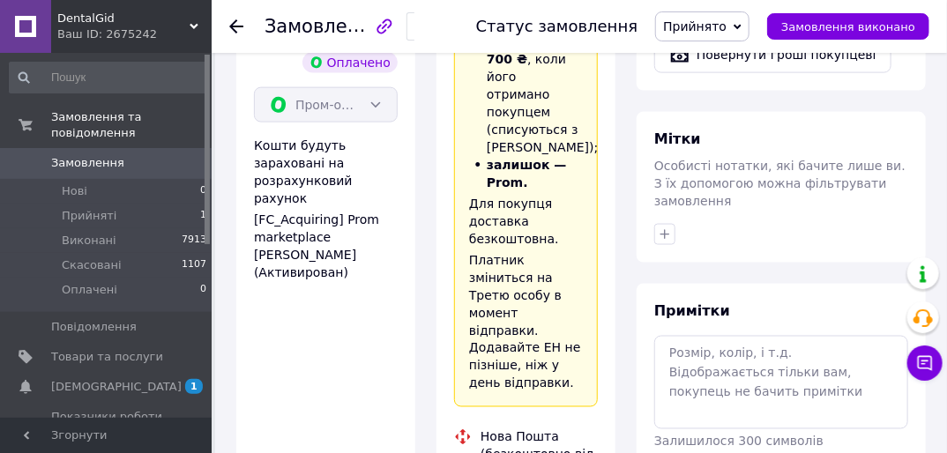
scroll to position [917, 0]
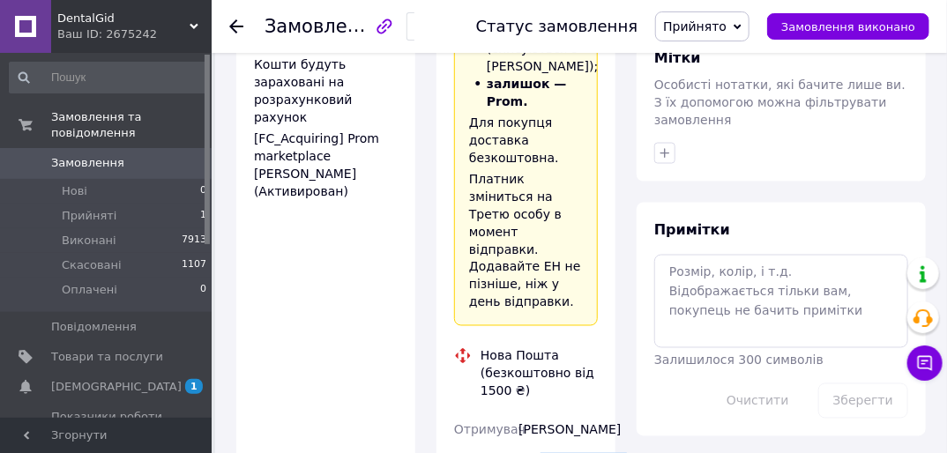
drag, startPoint x: 541, startPoint y: 358, endPoint x: 607, endPoint y: 363, distance: 65.5
click at [607, 363] on div "Доставка Редагувати «Дешева доставка»   для продавця Новою Поштою на Prom. Дост…" at bounding box center [525, 299] width 179 height 1303
drag, startPoint x: 607, startPoint y: 363, endPoint x: 598, endPoint y: 356, distance: 11.3
copy div "0664759569"
click at [539, 414] on div "[PERSON_NAME]" at bounding box center [558, 430] width 86 height 32
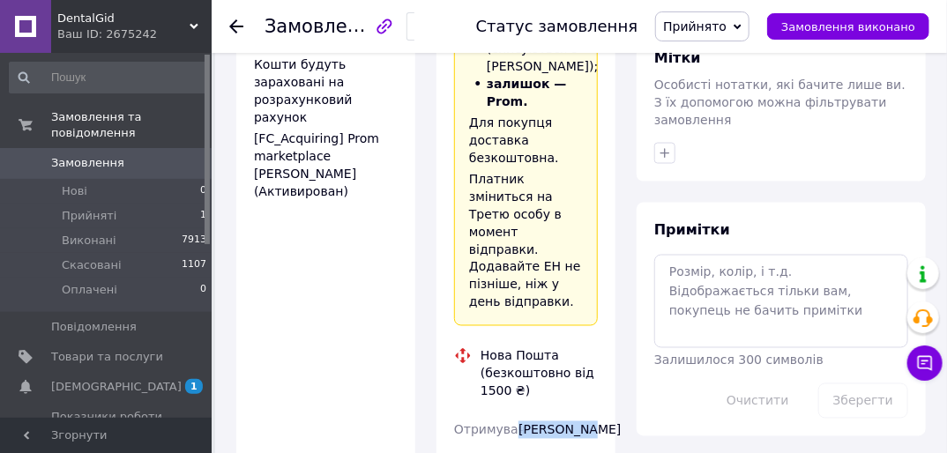
click at [538, 414] on div "[PERSON_NAME]" at bounding box center [558, 430] width 86 height 32
copy div "[PERSON_NAME]"
click at [540, 414] on div "[PERSON_NAME]" at bounding box center [558, 430] width 86 height 32
copy div "[PERSON_NAME]"
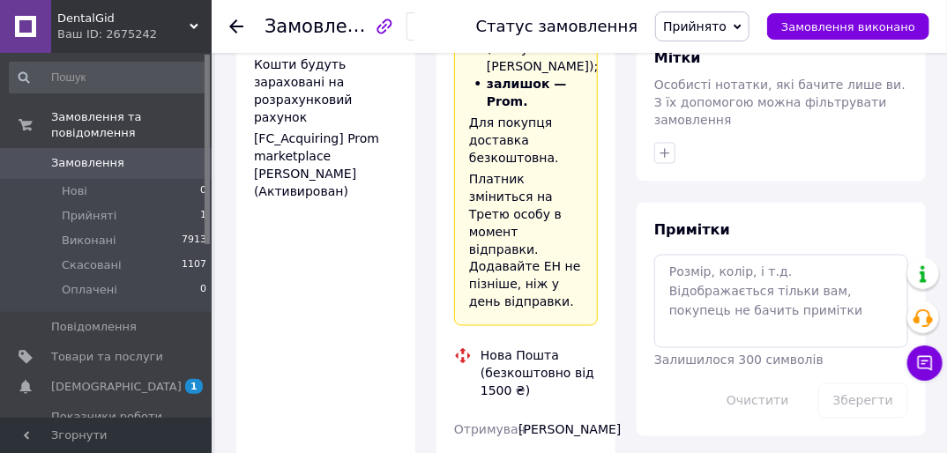
copy div "Київ"
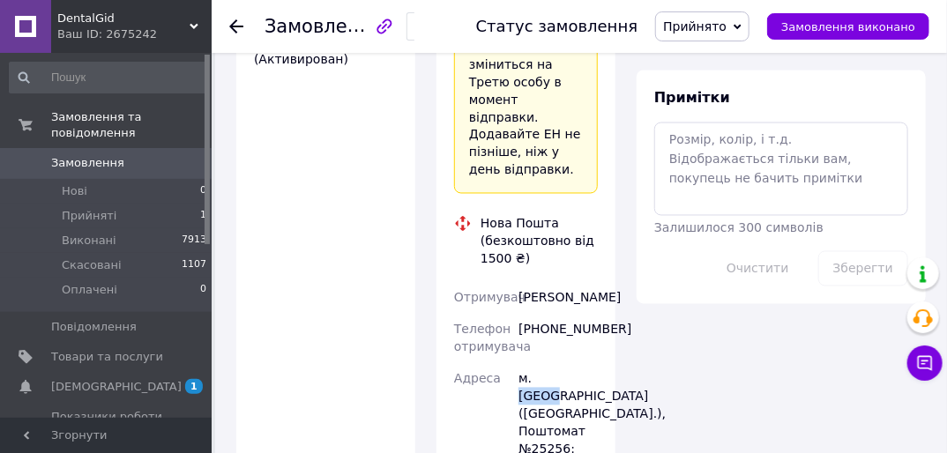
scroll to position [1058, 0]
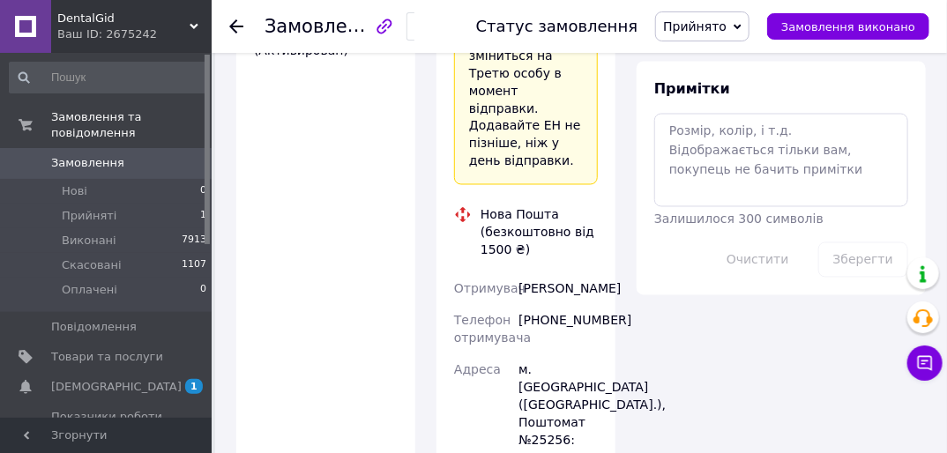
click at [542, 354] on div "м. [GEOGRAPHIC_DATA] ([GEOGRAPHIC_DATA].), Поштомат №25256: вул. [STREET_ADDRES…" at bounding box center [558, 423] width 86 height 138
copy div "25256"
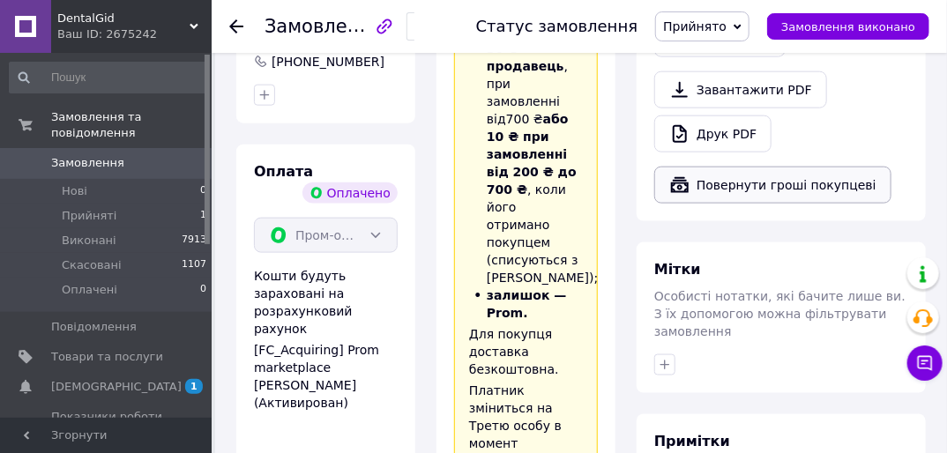
scroll to position [353, 0]
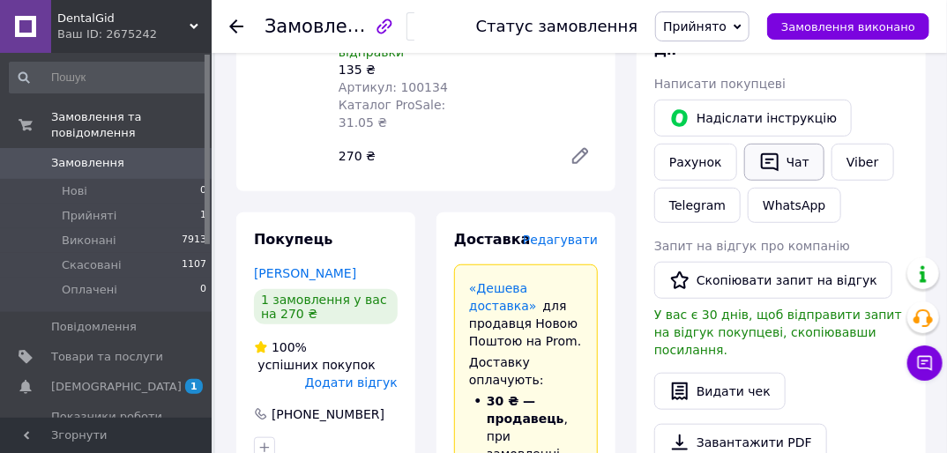
click at [783, 164] on button "Чат" at bounding box center [784, 162] width 80 height 37
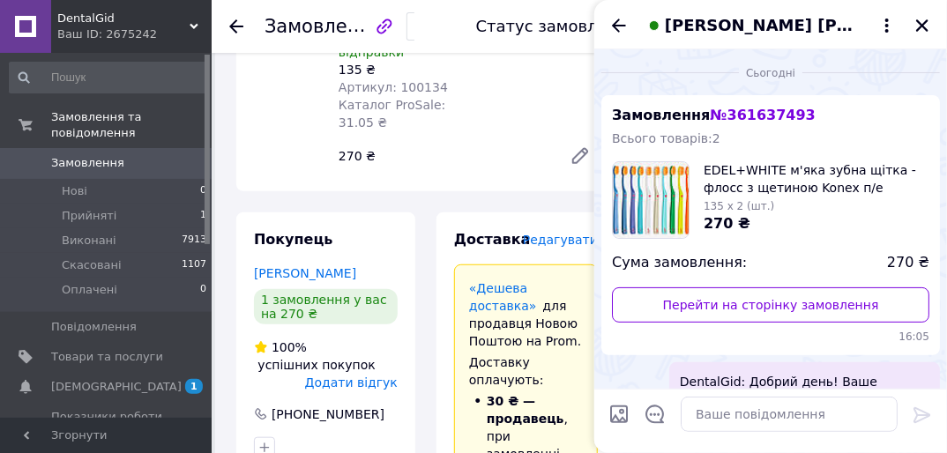
scroll to position [56, 0]
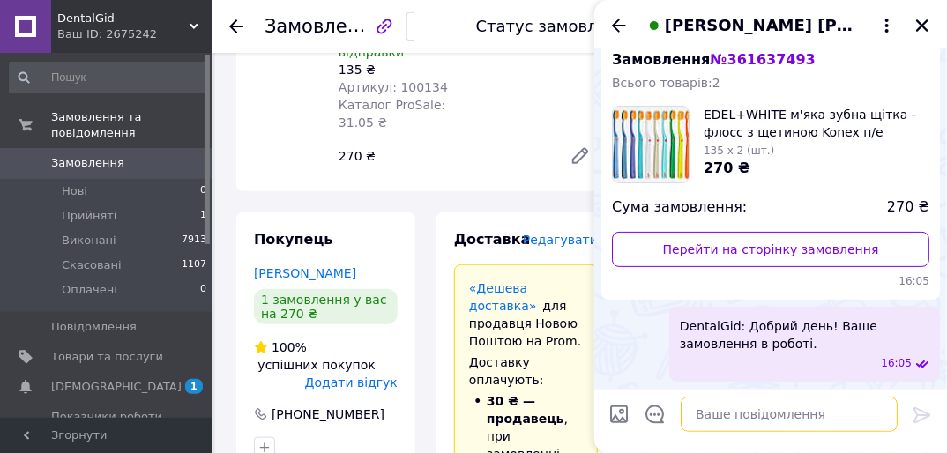
click at [733, 410] on textarea at bounding box center [789, 414] width 217 height 35
paste textarea "DentalGid: Ваше замовлення відвантажено за номером 20451247326459 Плановий час …"
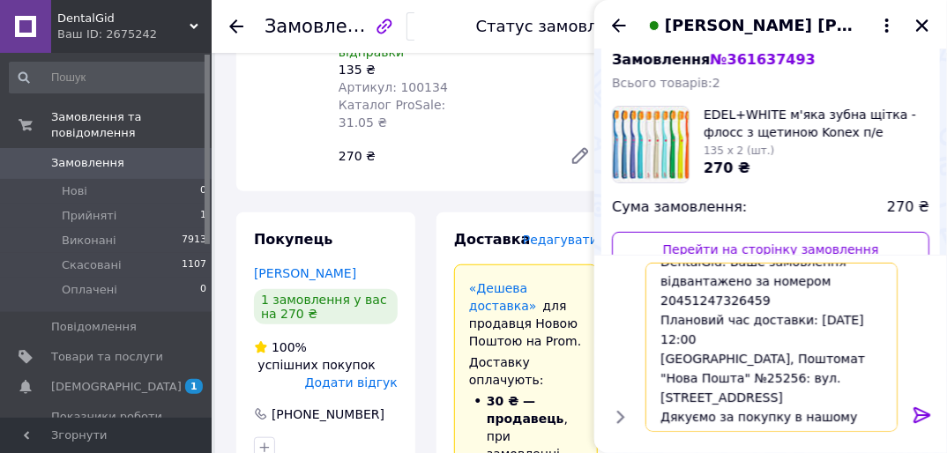
scroll to position [0, 0]
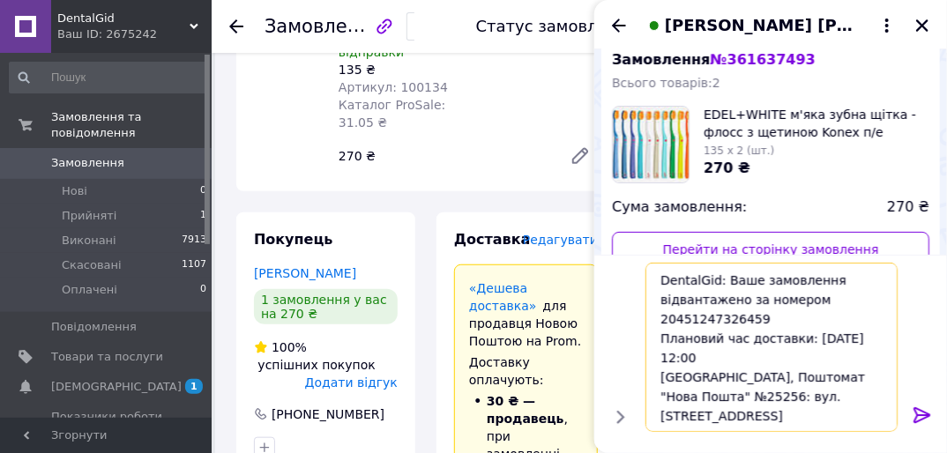
click at [674, 318] on textarea "DentalGid: Ваше замовлення відвантажено за номером 20451247326459 Плановий час …" at bounding box center [771, 347] width 252 height 169
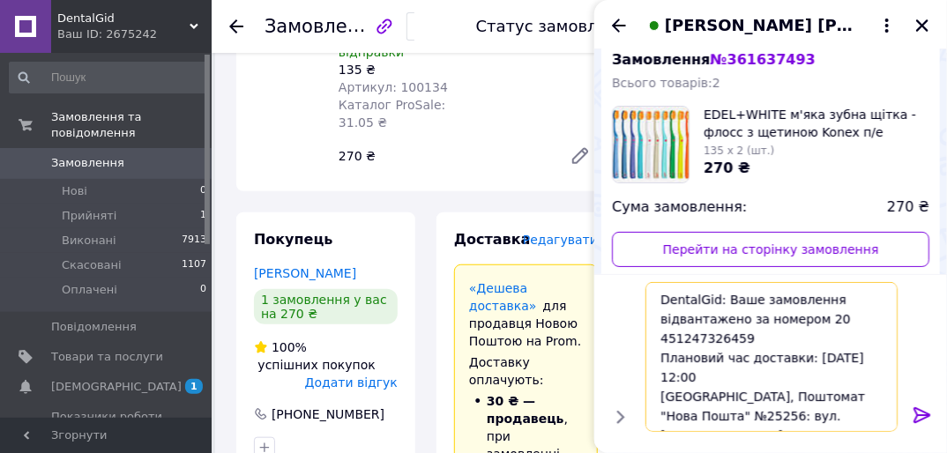
click at [689, 336] on textarea "DentalGid: Ваше замовлення відвантажено за номером 20 451247326459 Плановий час…" at bounding box center [771, 357] width 252 height 150
click at [688, 335] on textarea "DentalGid: Ваше замовлення відвантажено за номером 20 451247326459 Плановий час…" at bounding box center [771, 357] width 252 height 150
click at [688, 335] on textarea "DentalGid: Ваше замовлення відвантажено за номером 20 4512 47326459 Плановий ча…" at bounding box center [771, 357] width 252 height 150
type textarea "DentalGid: Ваше замовлення відвантажено за номером 20 4512 4732 6459 Плановий ч…"
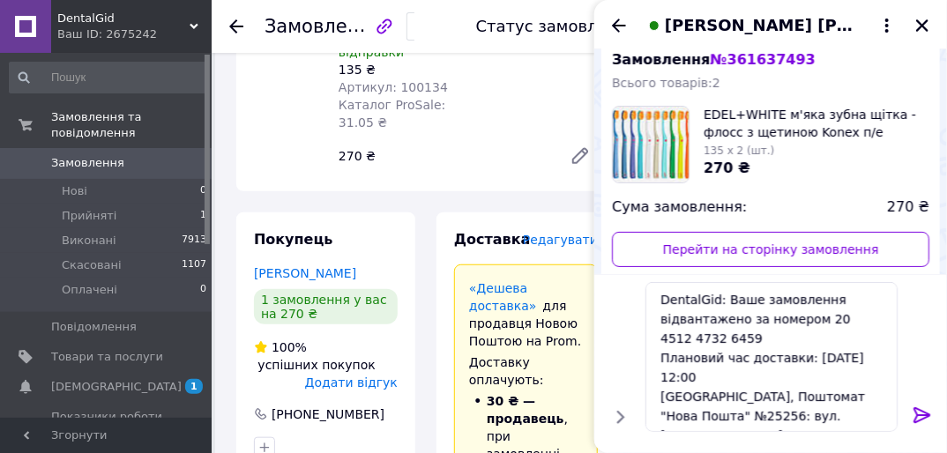
click at [919, 409] on icon at bounding box center [922, 415] width 21 height 21
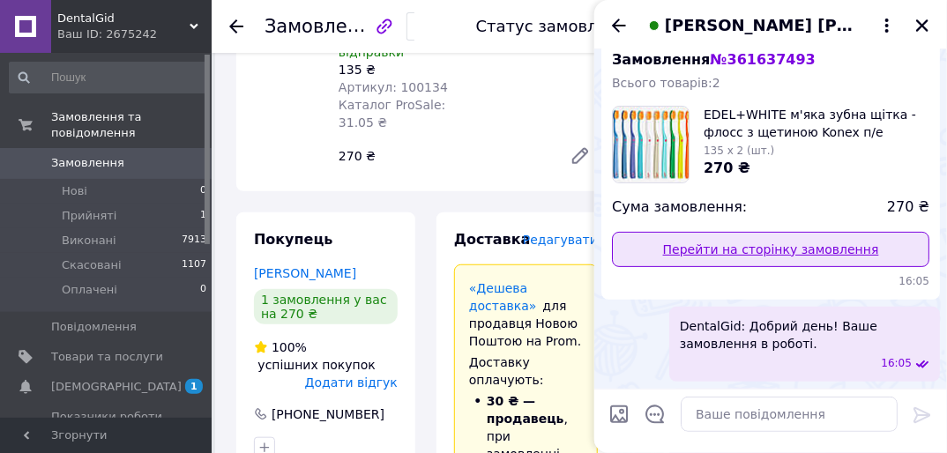
scroll to position [208, 0]
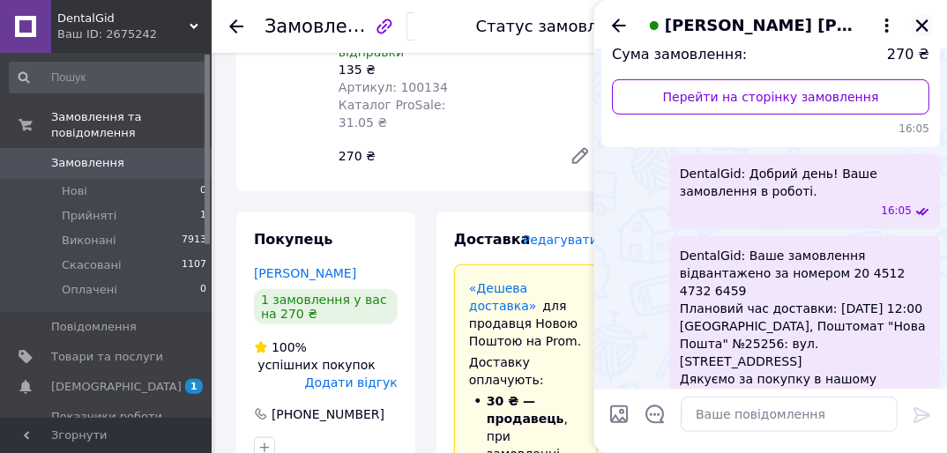
click at [928, 21] on icon "Закрити" at bounding box center [922, 26] width 16 height 16
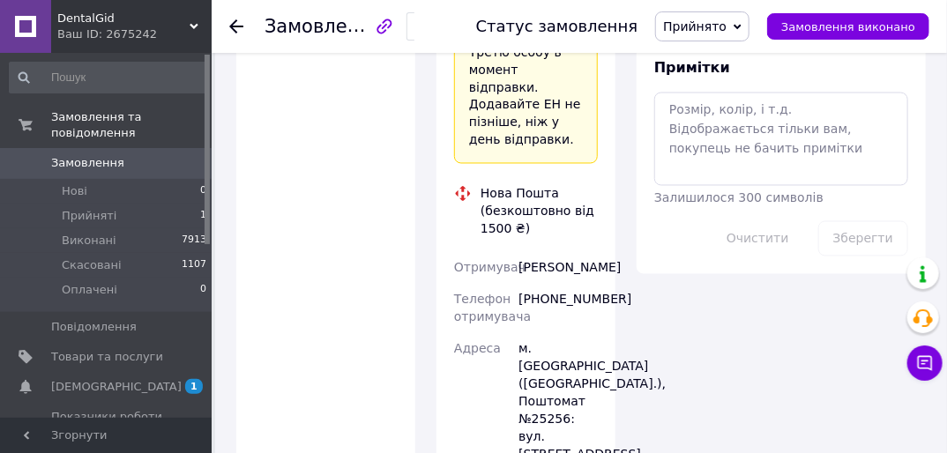
scroll to position [1270, 0]
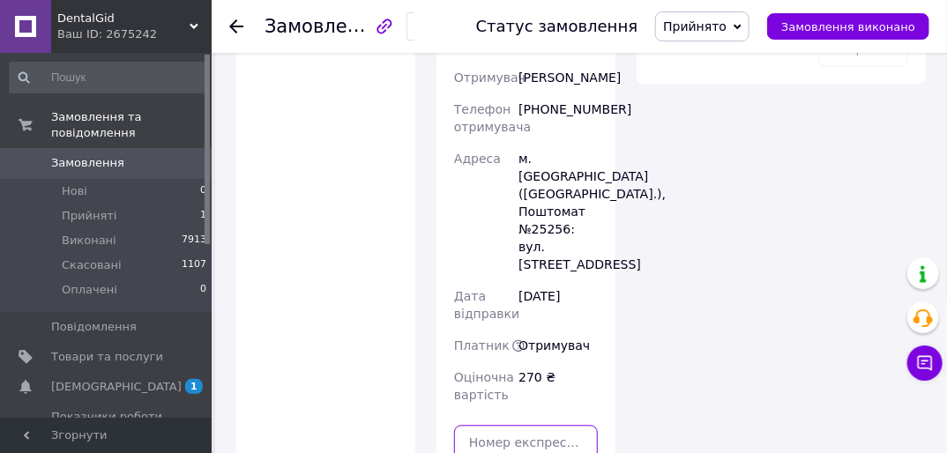
click at [521, 425] on input "text" at bounding box center [526, 442] width 144 height 35
paste input "20451247326459"
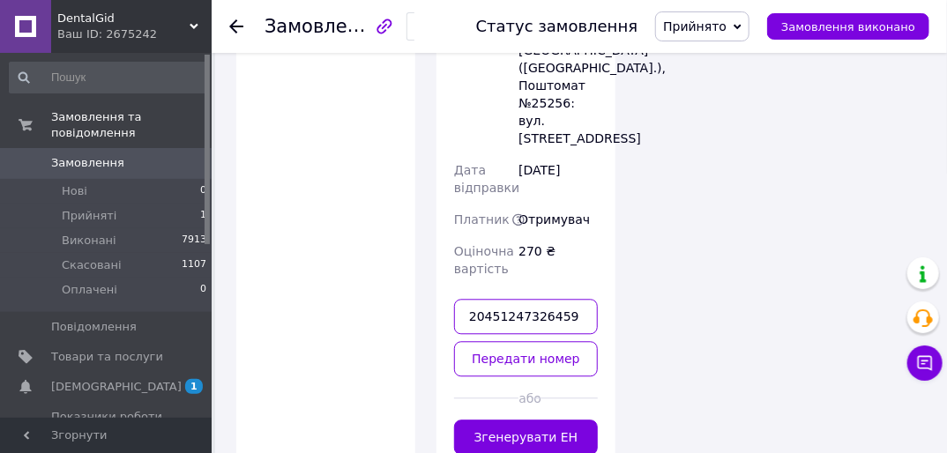
scroll to position [1585, 0]
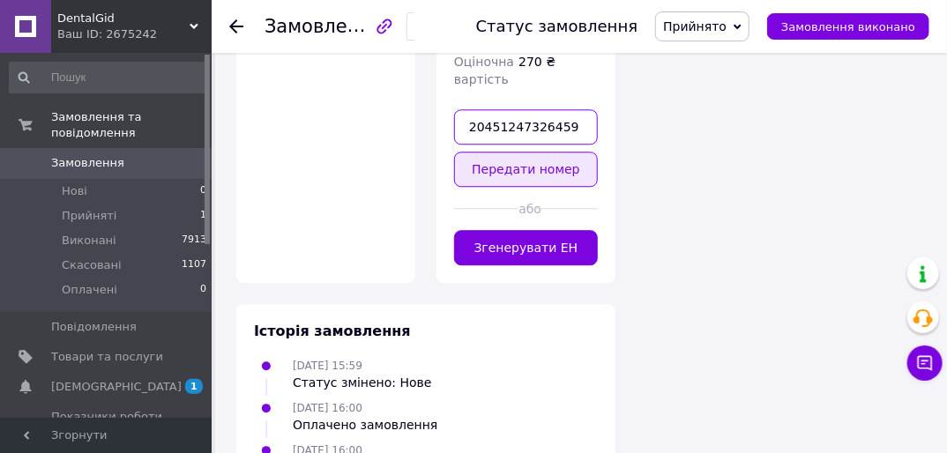
type input "20451247326459"
click at [519, 152] on button "Передати номер" at bounding box center [526, 169] width 144 height 35
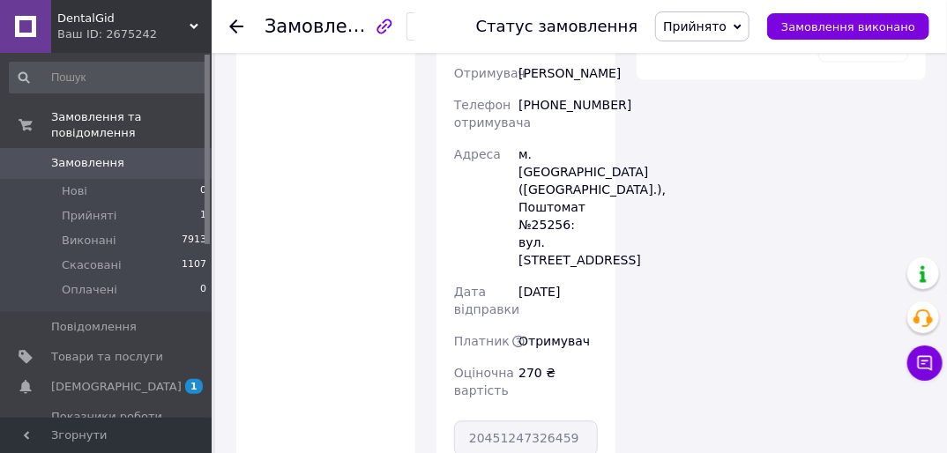
scroll to position [1233, 0]
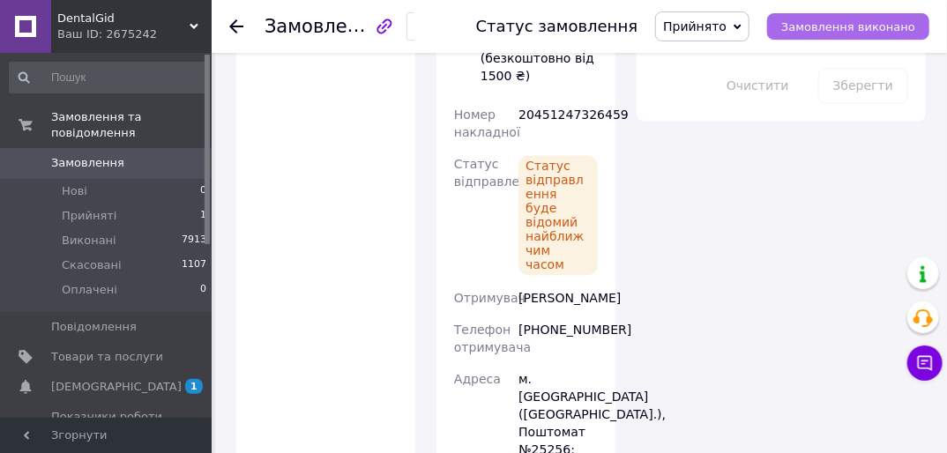
click at [824, 25] on span "Замовлення виконано" at bounding box center [848, 26] width 134 height 13
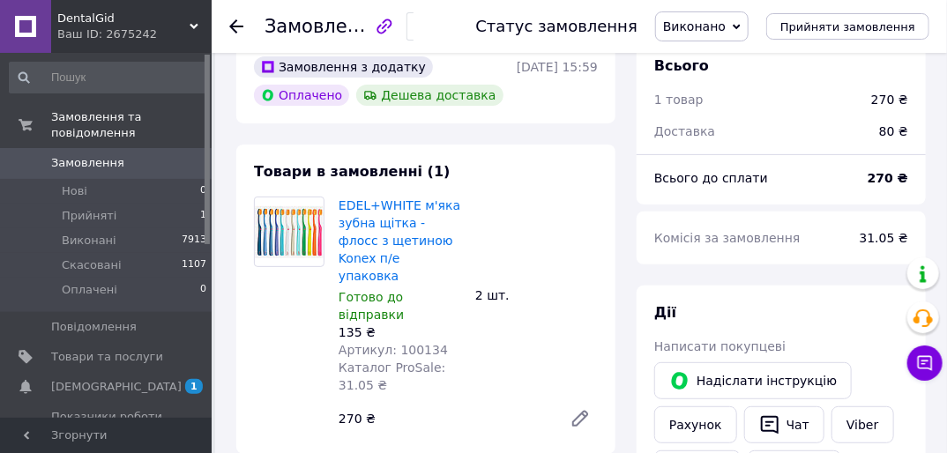
scroll to position [0, 0]
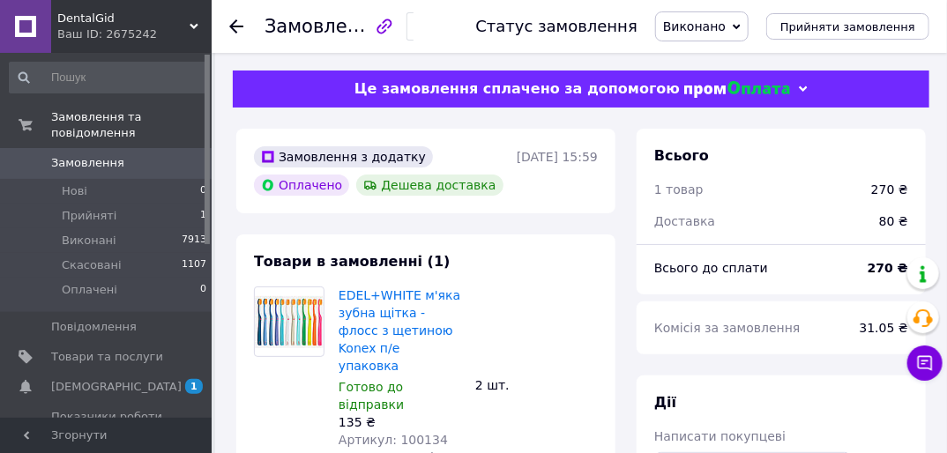
click at [236, 23] on icon at bounding box center [236, 26] width 14 height 14
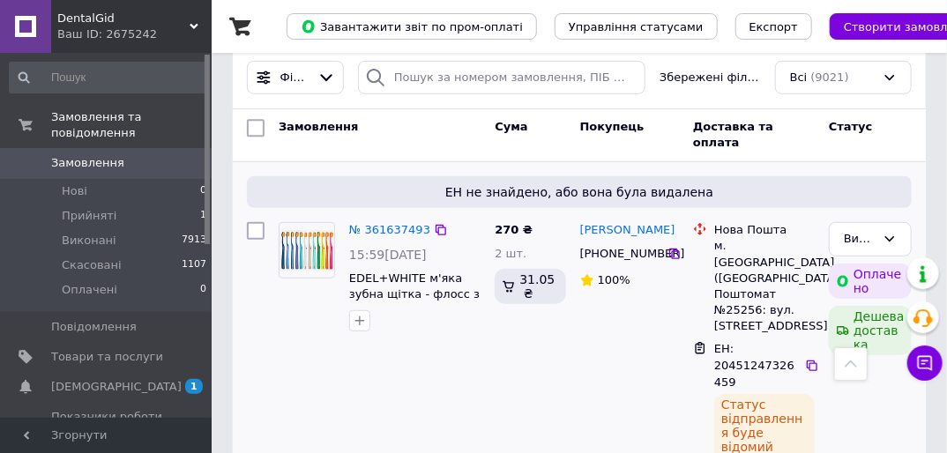
scroll to position [141, 0]
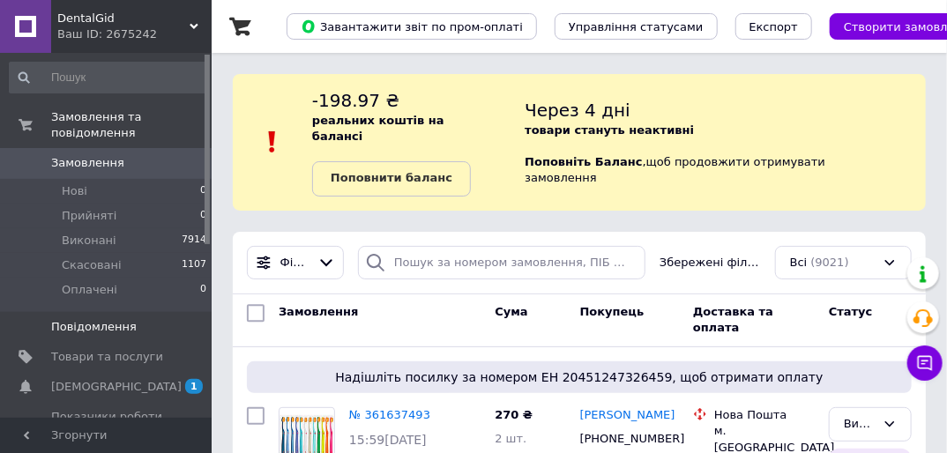
click at [54, 319] on span "Повідомлення" at bounding box center [94, 327] width 86 height 16
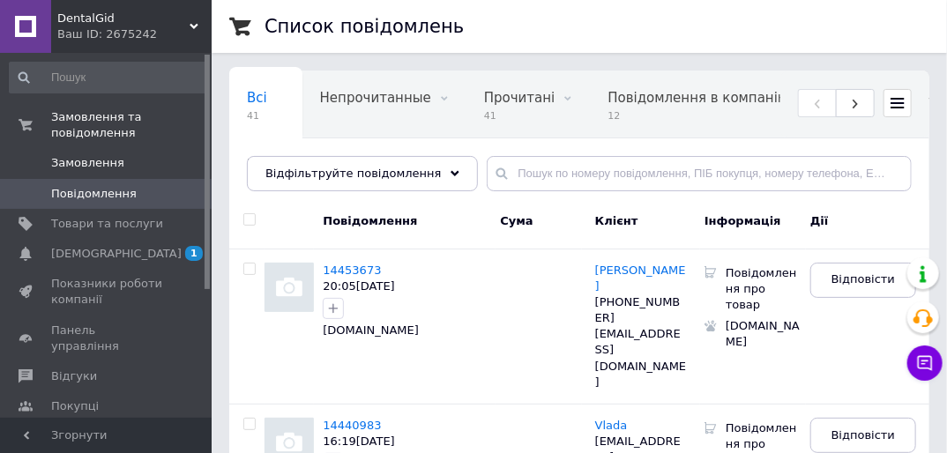
click at [65, 155] on span "Замовлення" at bounding box center [87, 163] width 73 height 16
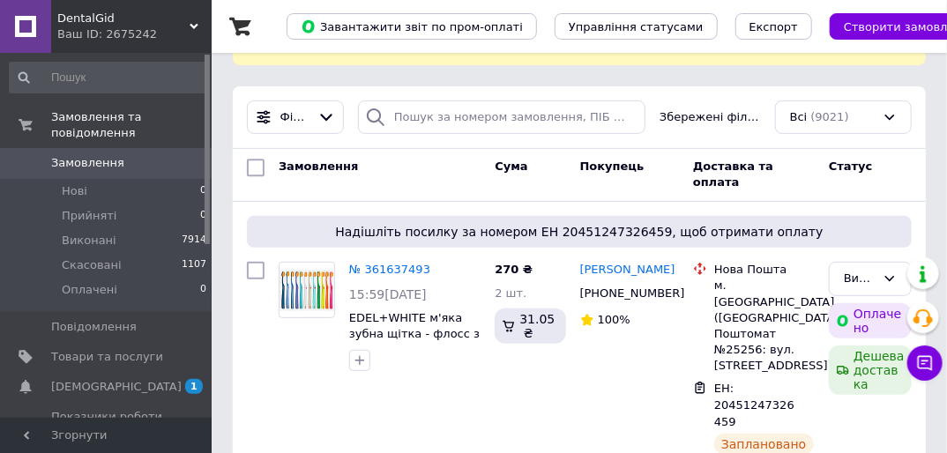
scroll to position [212, 0]
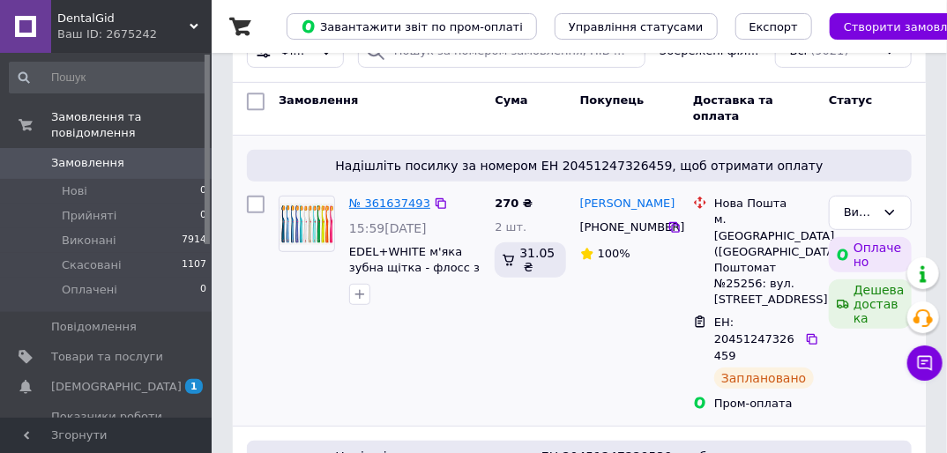
click at [370, 197] on link "№ 361637493" at bounding box center [389, 203] width 81 height 13
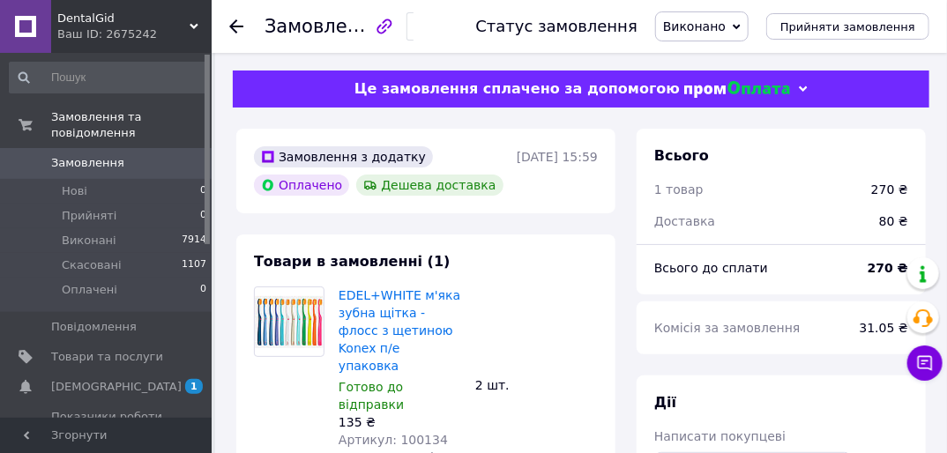
click at [227, 24] on div "Замовлення №361637493 Статус замовлення Виконано Прийнято Скасовано Оплачено Пр…" at bounding box center [579, 26] width 735 height 53
click at [236, 25] on use at bounding box center [236, 26] width 14 height 14
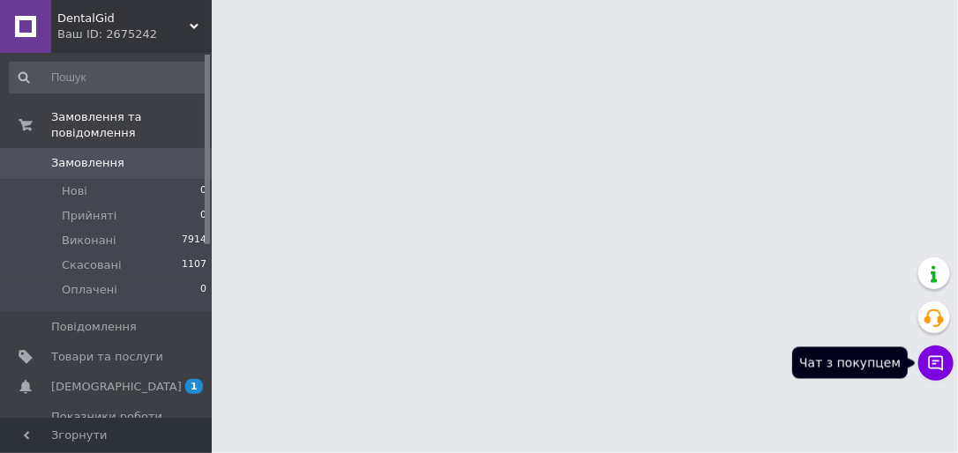
click at [945, 364] on button "Чат з покупцем" at bounding box center [935, 363] width 35 height 35
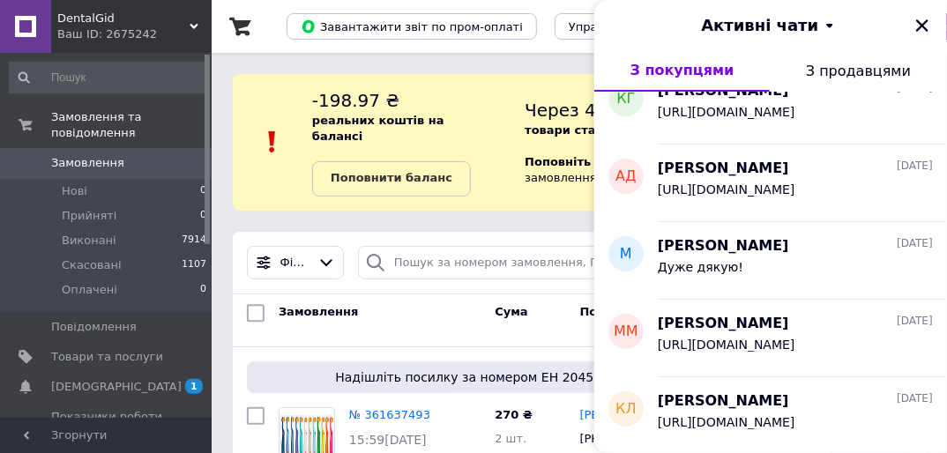
scroll to position [635, 0]
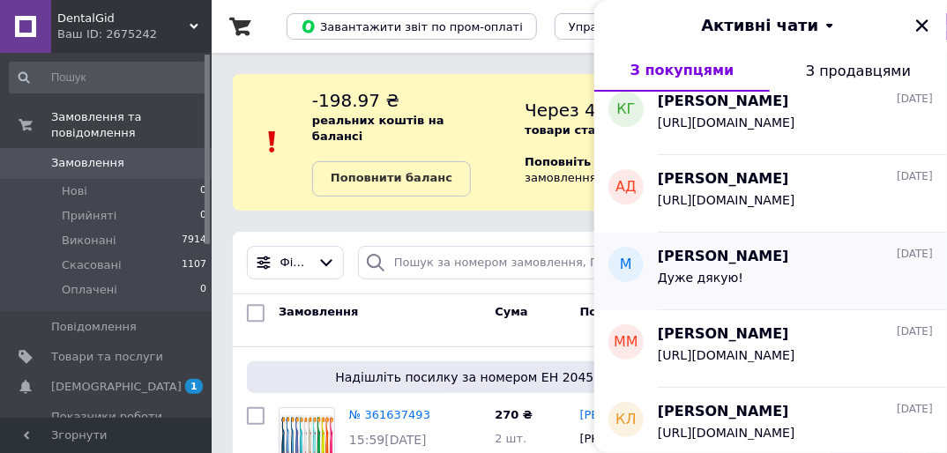
click at [805, 274] on div "Дуже дякую!" at bounding box center [795, 281] width 275 height 28
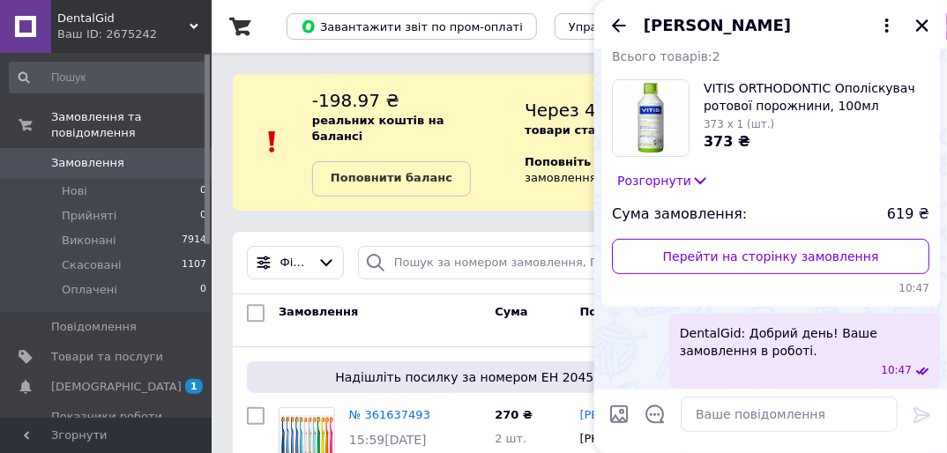
scroll to position [0, 0]
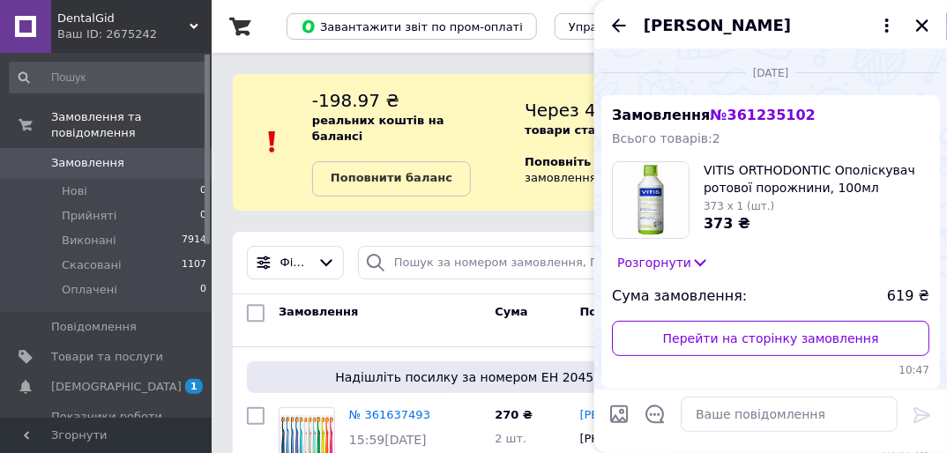
drag, startPoint x: 920, startPoint y: 25, endPoint x: 896, endPoint y: 60, distance: 43.0
click at [920, 26] on icon "Закрити" at bounding box center [922, 25] width 12 height 12
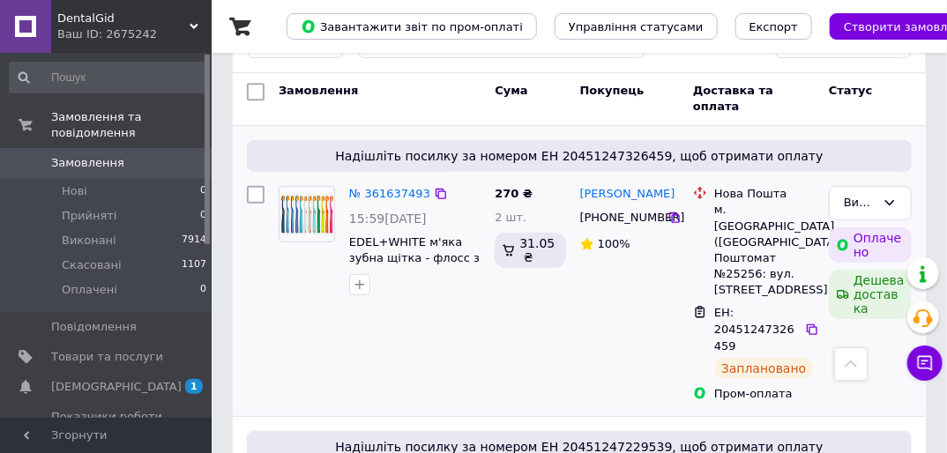
scroll to position [71, 0]
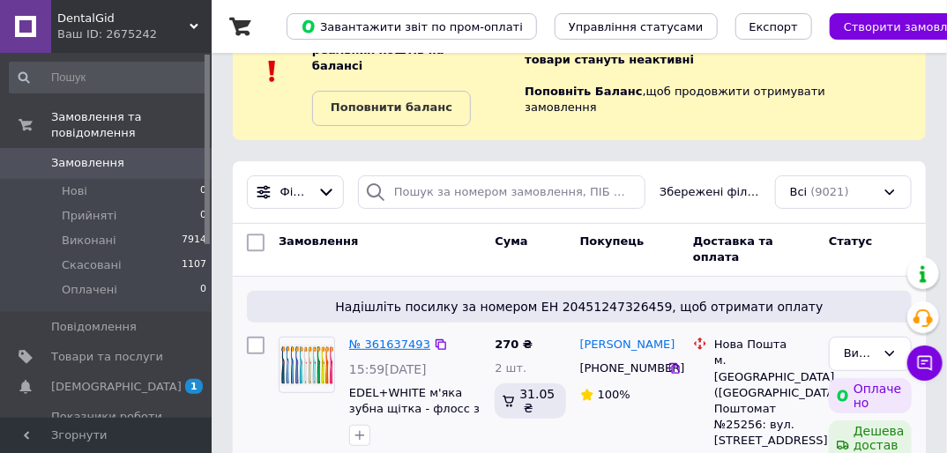
click at [361, 338] on link "№ 361637493" at bounding box center [389, 344] width 81 height 13
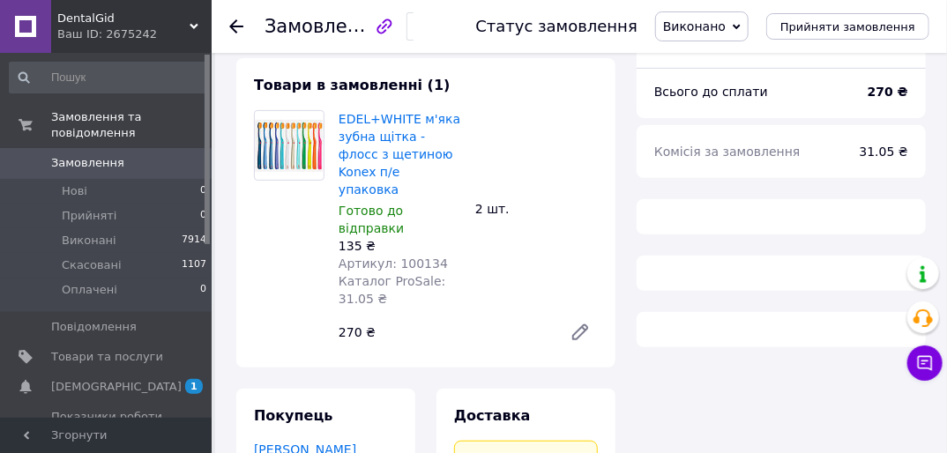
scroll to position [423, 0]
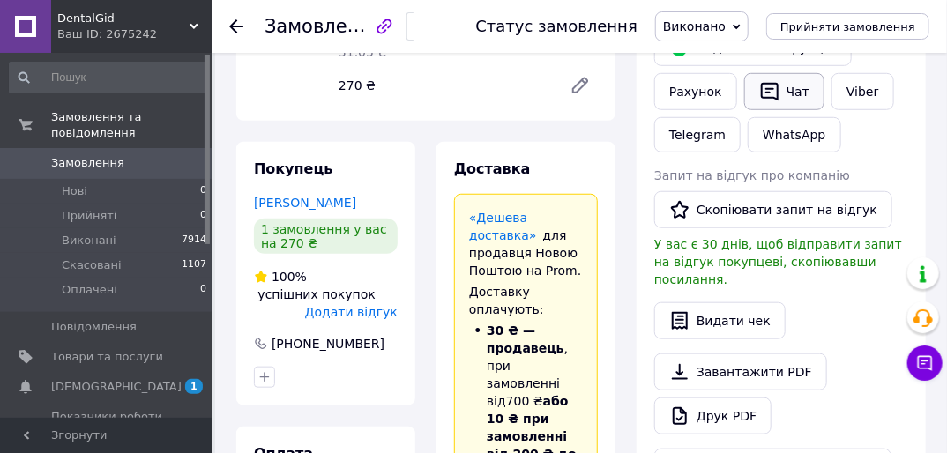
click at [771, 81] on icon "button" at bounding box center [769, 91] width 21 height 21
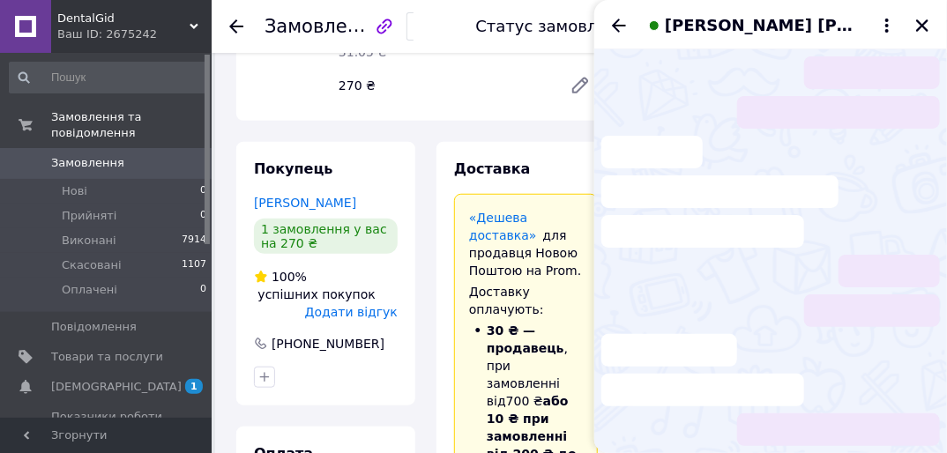
scroll to position [208, 0]
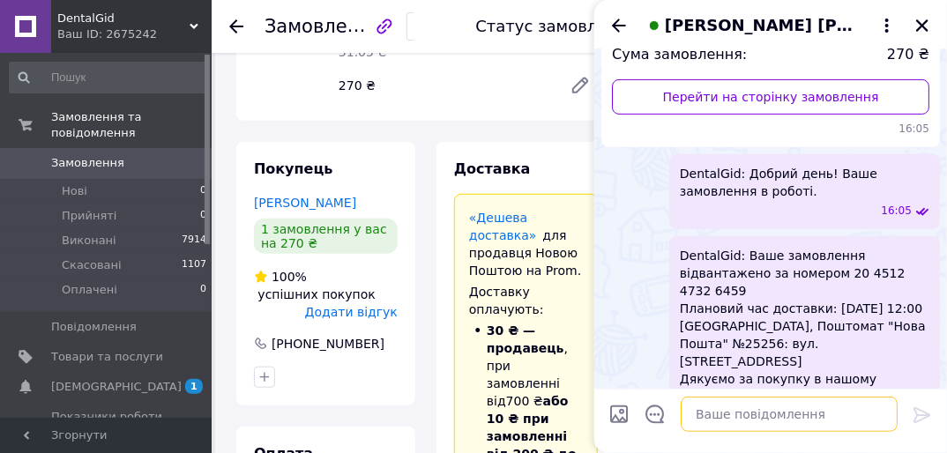
click at [738, 416] on textarea at bounding box center [789, 414] width 217 height 35
paste textarea "[URL][DOMAIN_NAME]"
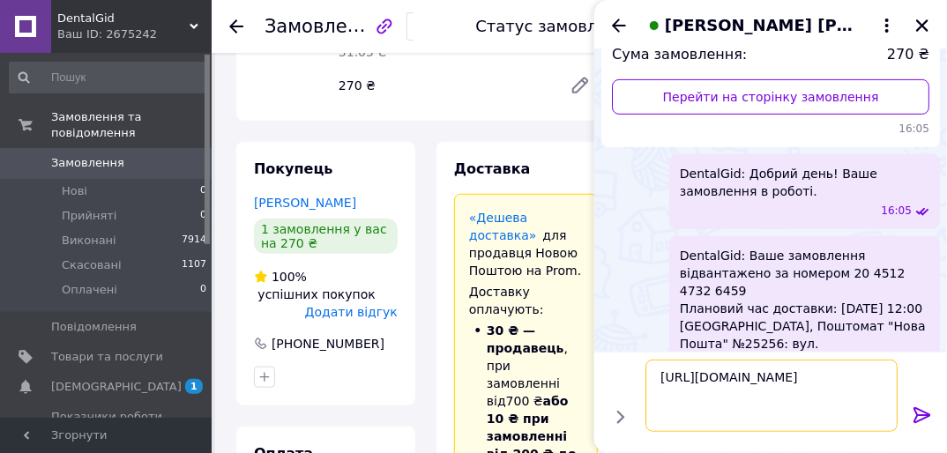
type textarea "[URL][DOMAIN_NAME]"
click at [922, 417] on icon at bounding box center [922, 415] width 21 height 21
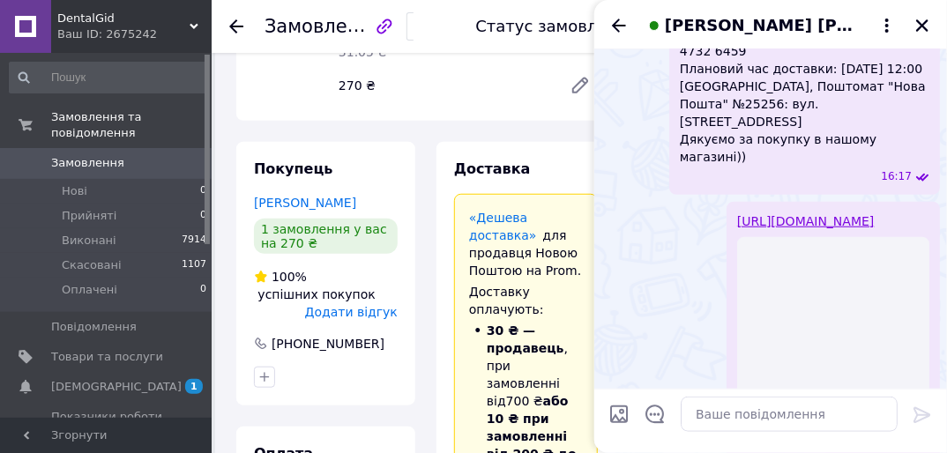
scroll to position [332, 0]
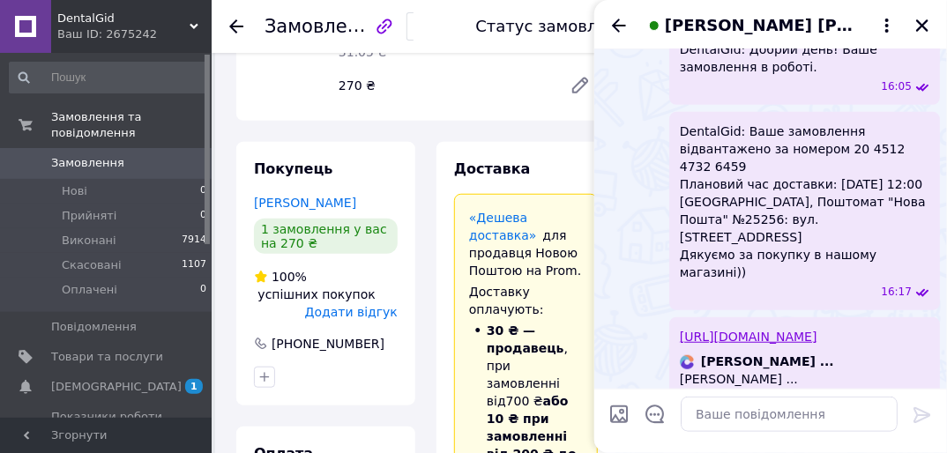
click at [789, 330] on link "[URL][DOMAIN_NAME]" at bounding box center [749, 337] width 138 height 14
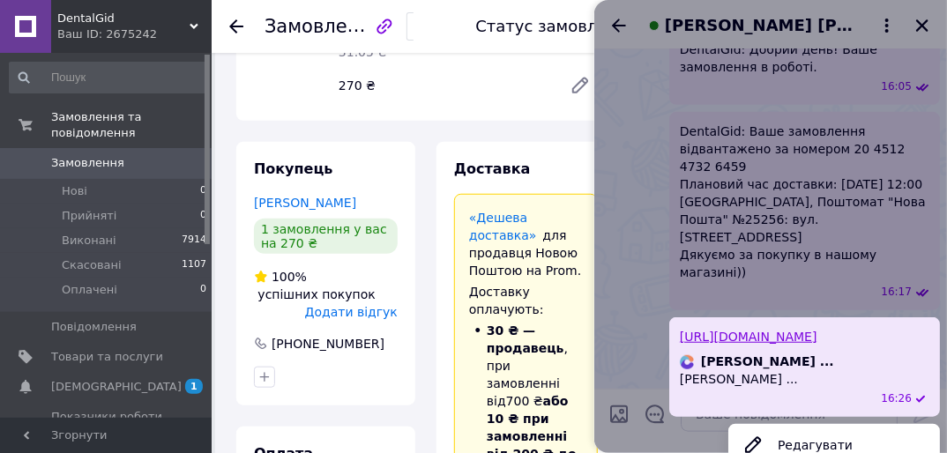
click at [927, 22] on div at bounding box center [770, 226] width 353 height 453
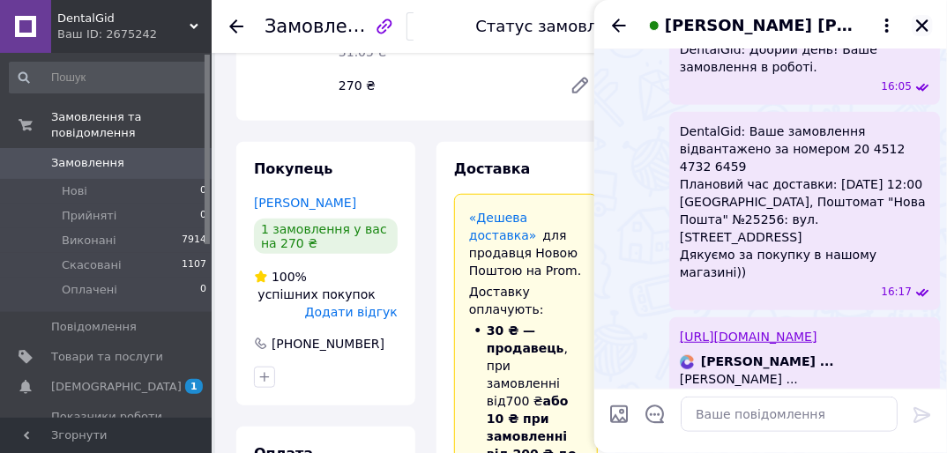
click at [924, 25] on icon "Закрити" at bounding box center [922, 25] width 12 height 12
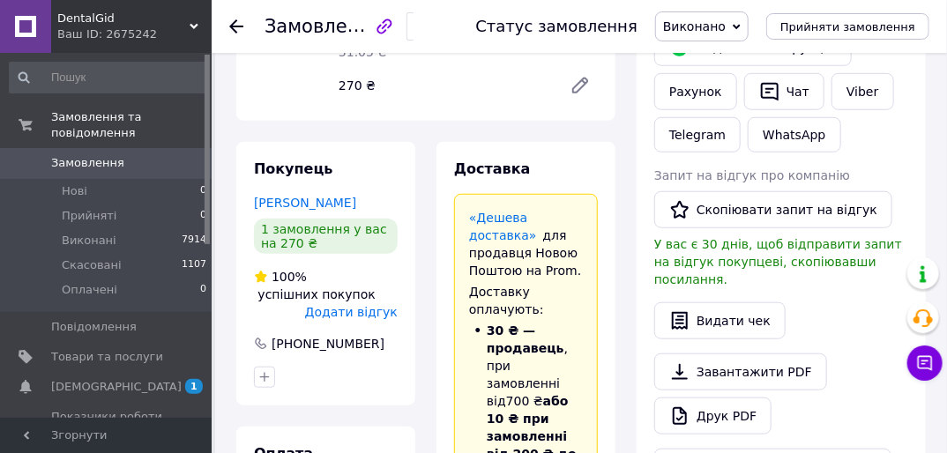
click at [236, 25] on use at bounding box center [236, 26] width 14 height 14
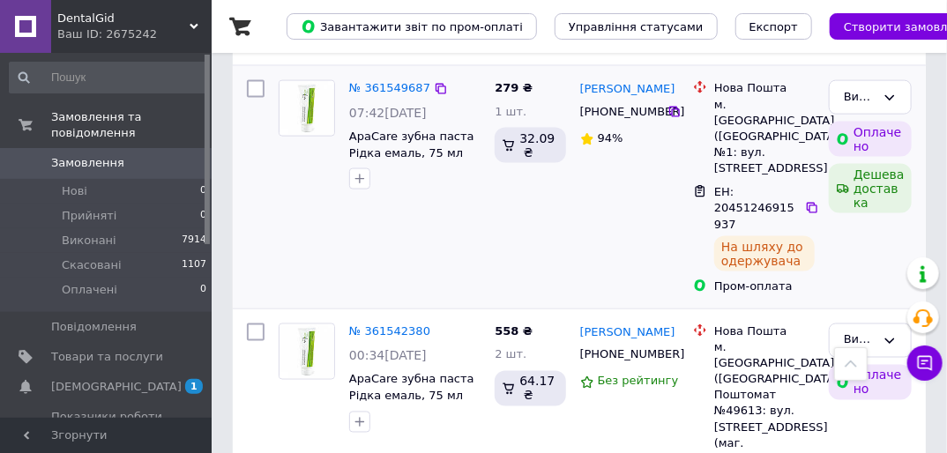
scroll to position [846, 0]
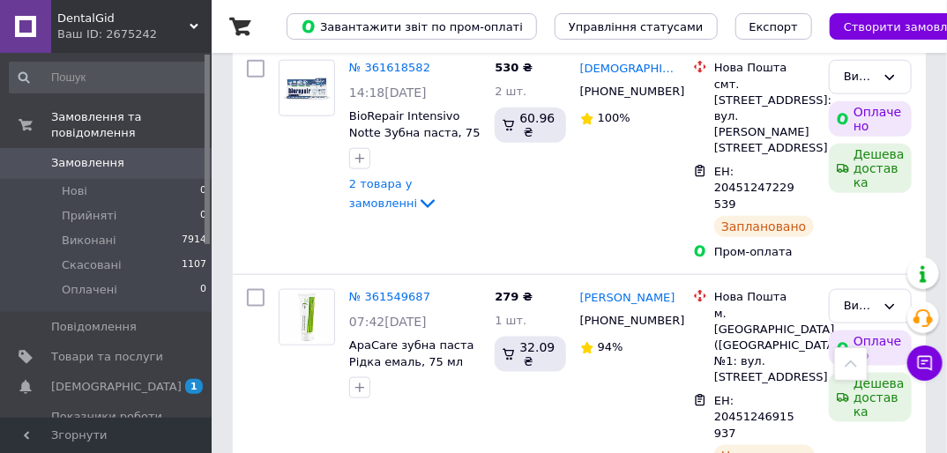
scroll to position [1129, 0]
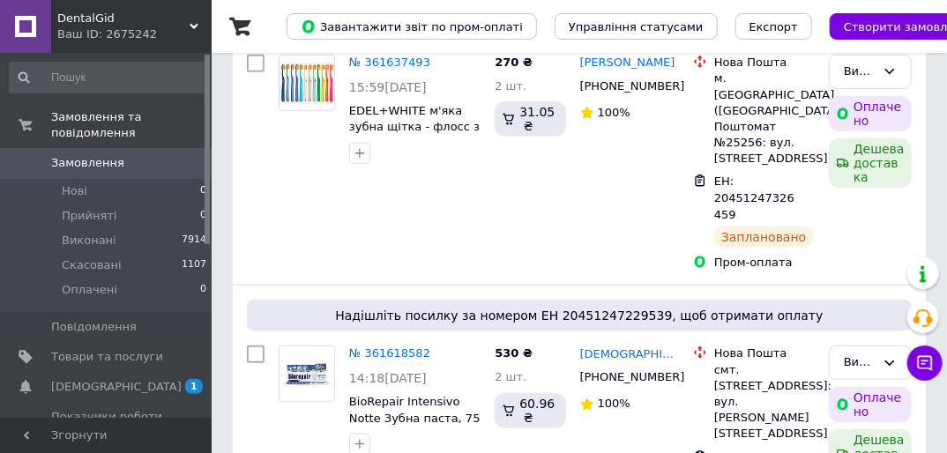
scroll to position [315, 0]
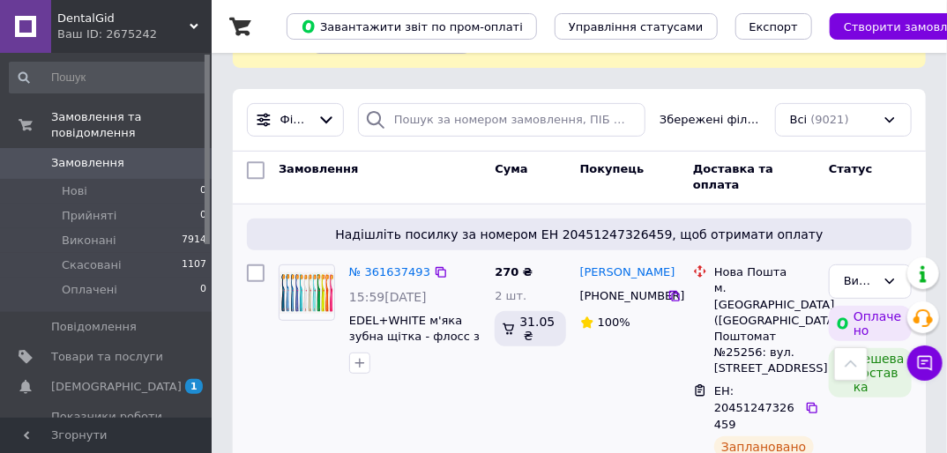
scroll to position [141, 0]
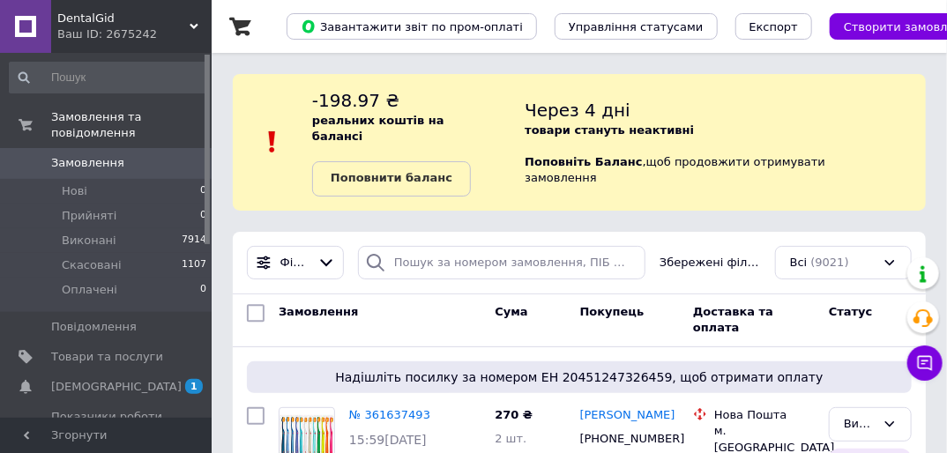
scroll to position [85, 0]
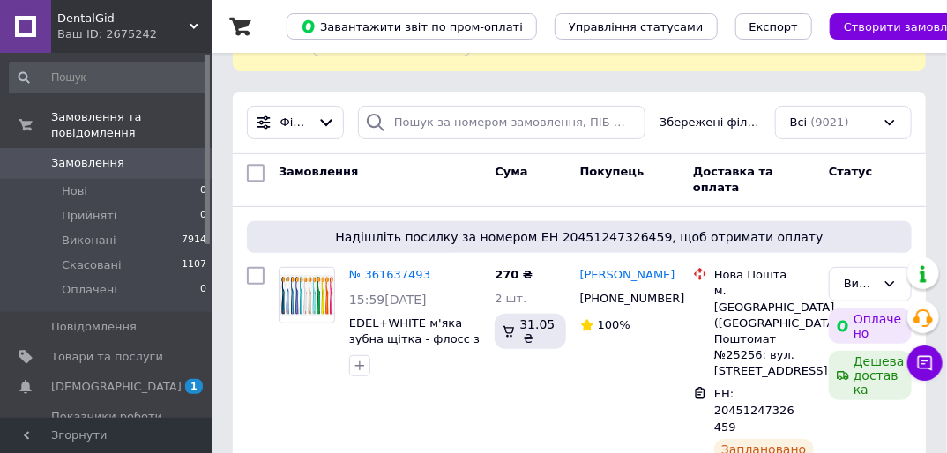
scroll to position [141, 0]
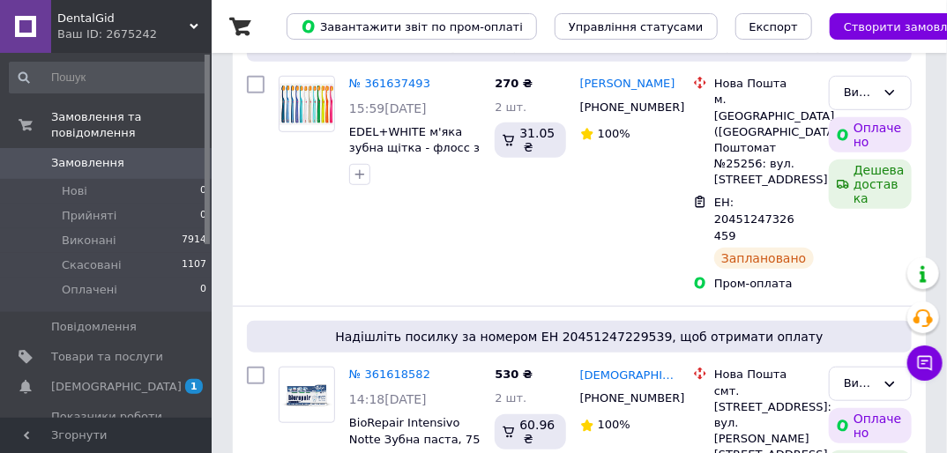
scroll to position [353, 0]
